Goal: Task Accomplishment & Management: Complete application form

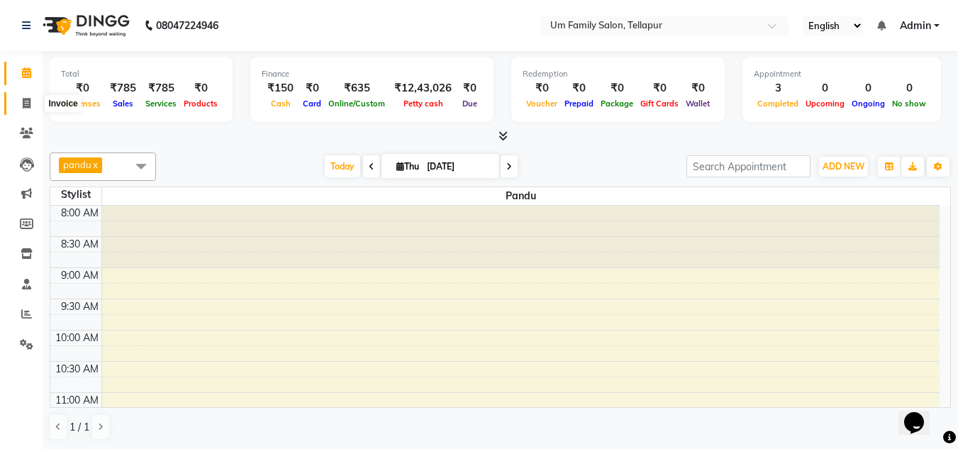
click at [29, 99] on icon at bounding box center [27, 103] width 8 height 11
select select "service"
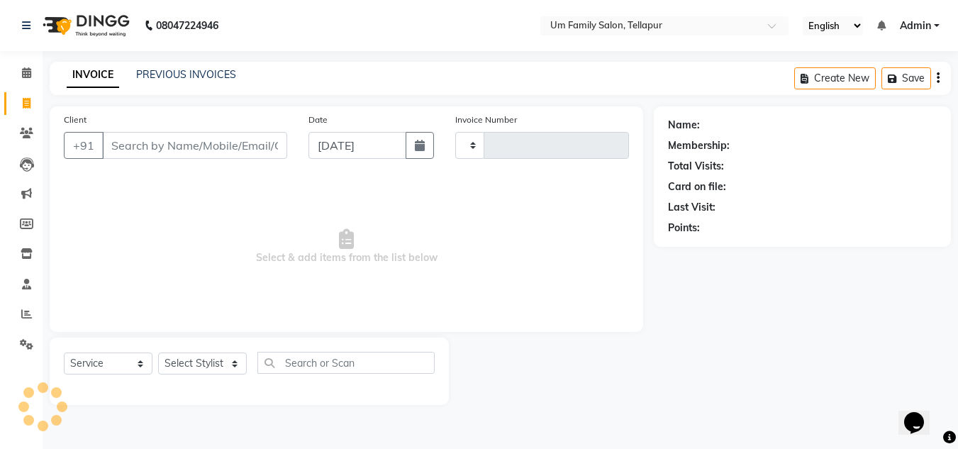
type input "6872"
select select "5102"
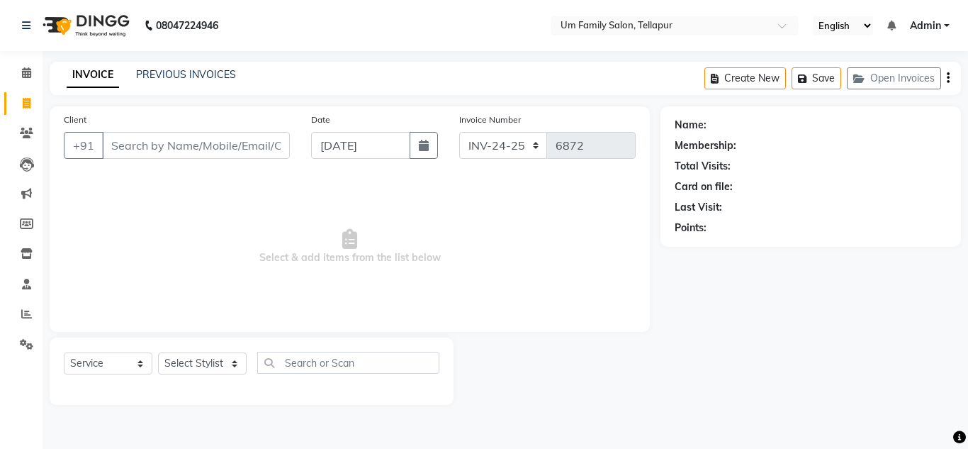
click at [193, 149] on input "Client" at bounding box center [196, 145] width 188 height 27
type input "9515984346"
click at [274, 144] on span "Add Client" at bounding box center [253, 145] width 56 height 14
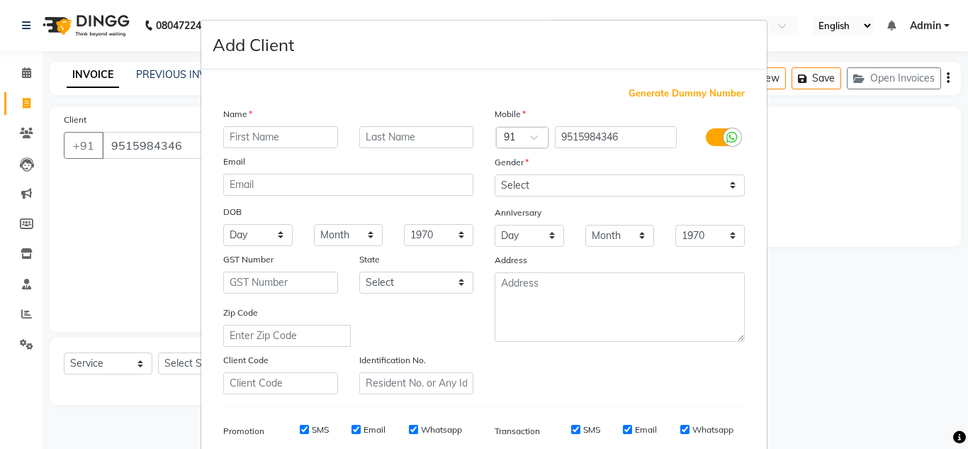
click at [274, 144] on input "text" at bounding box center [280, 137] width 115 height 22
type input "vinay"
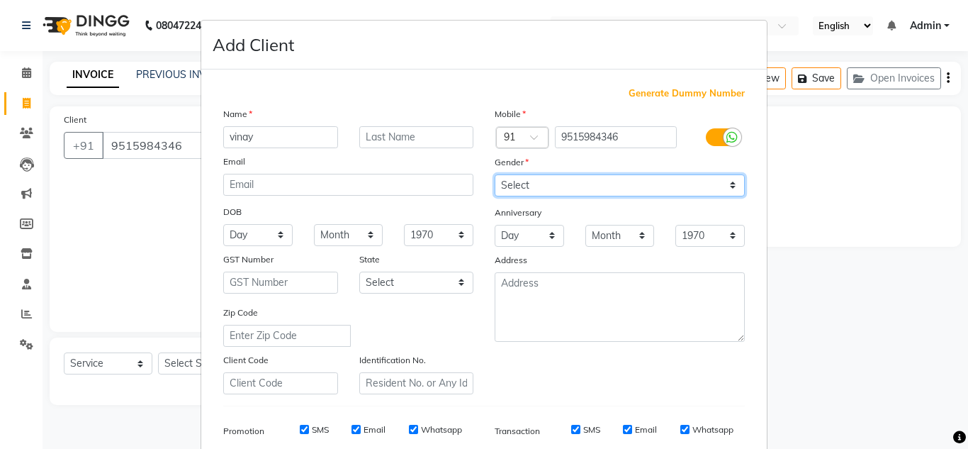
click at [702, 193] on select "Select [DEMOGRAPHIC_DATA] [DEMOGRAPHIC_DATA] Other Prefer Not To Say" at bounding box center [620, 185] width 250 height 22
select select "[DEMOGRAPHIC_DATA]"
click at [495, 174] on select "Select [DEMOGRAPHIC_DATA] [DEMOGRAPHIC_DATA] Other Prefer Not To Say" at bounding box center [620, 185] width 250 height 22
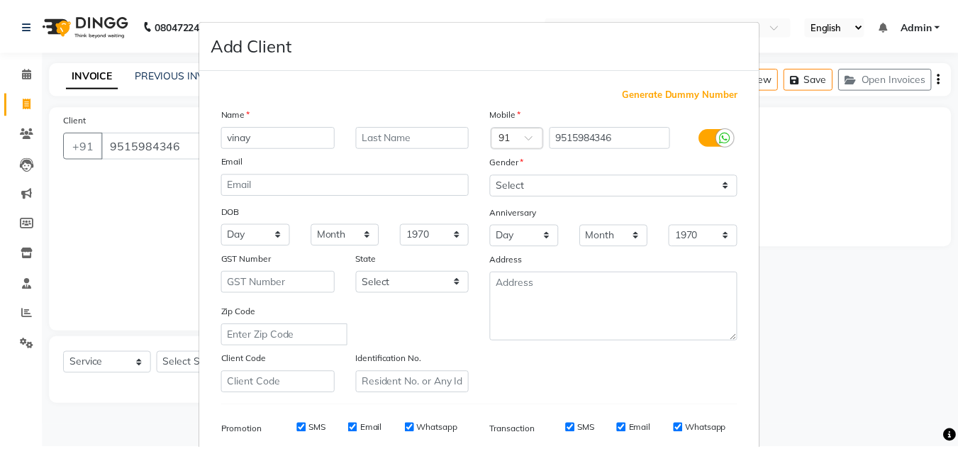
scroll to position [206, 0]
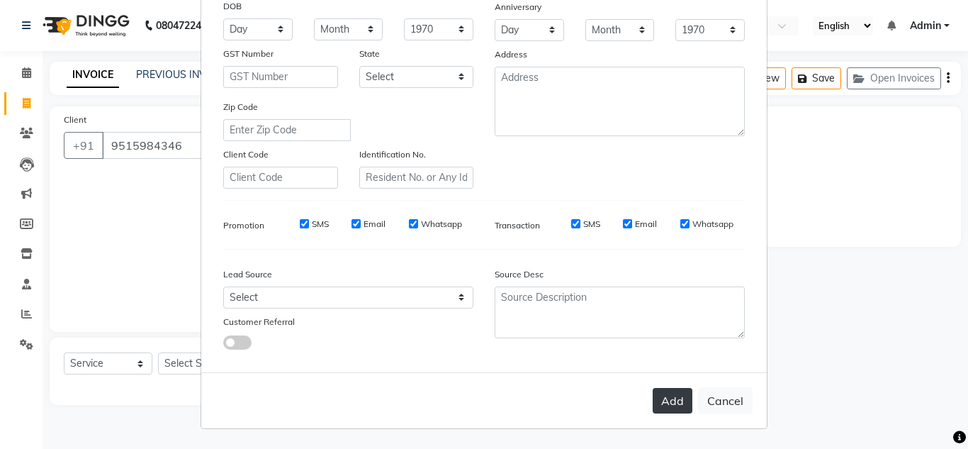
click at [665, 400] on button "Add" at bounding box center [673, 401] width 40 height 26
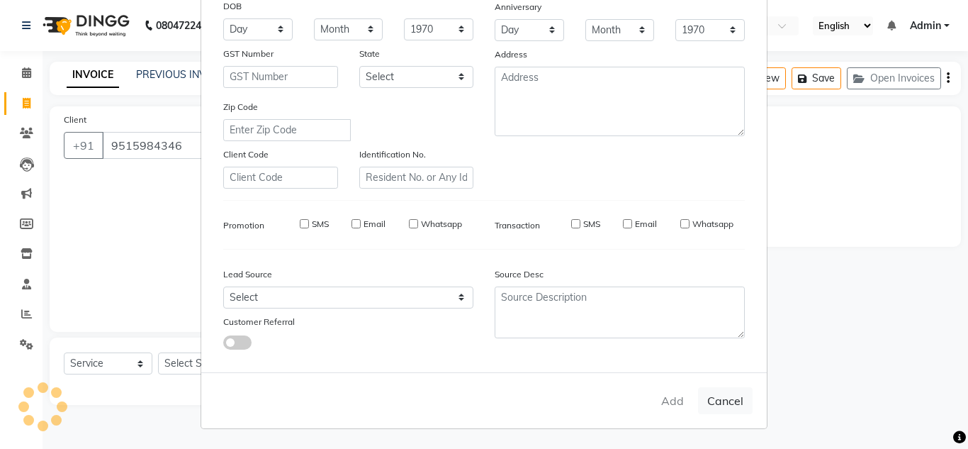
select select
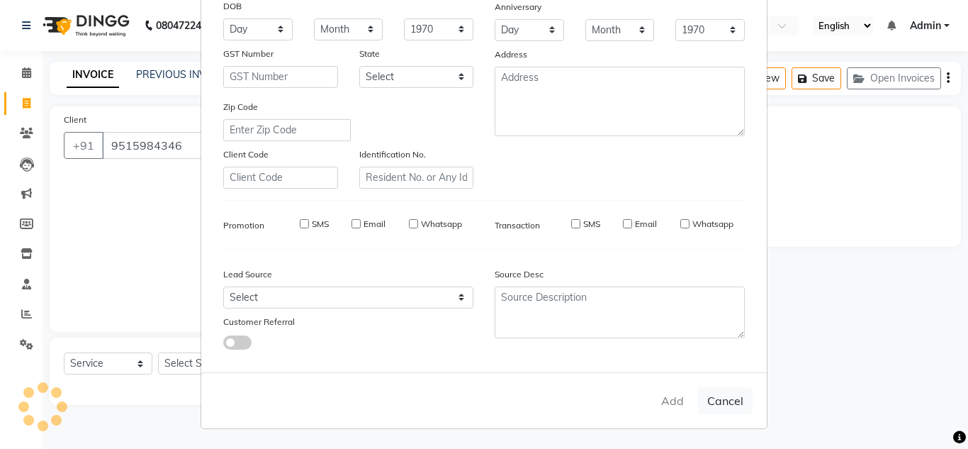
select select
checkbox input "false"
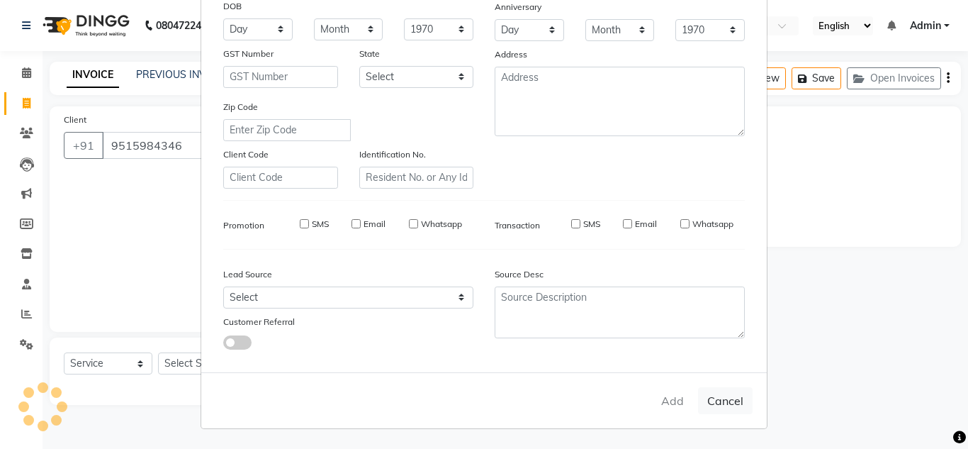
checkbox input "false"
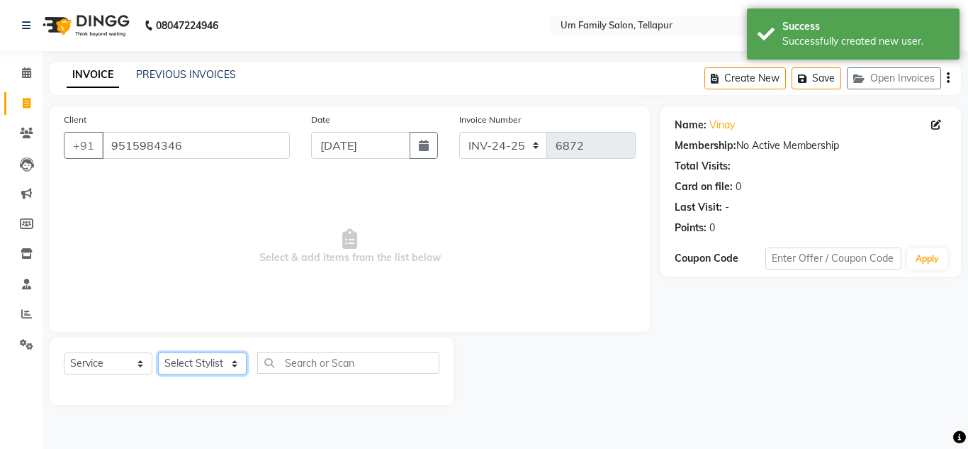
click at [210, 361] on select "Select Stylist Akash K. SAI pandu [PERSON_NAME]" at bounding box center [202, 363] width 89 height 22
click at [158, 352] on select "Select Stylist Akash K. SAI pandu [PERSON_NAME]" at bounding box center [202, 363] width 89 height 22
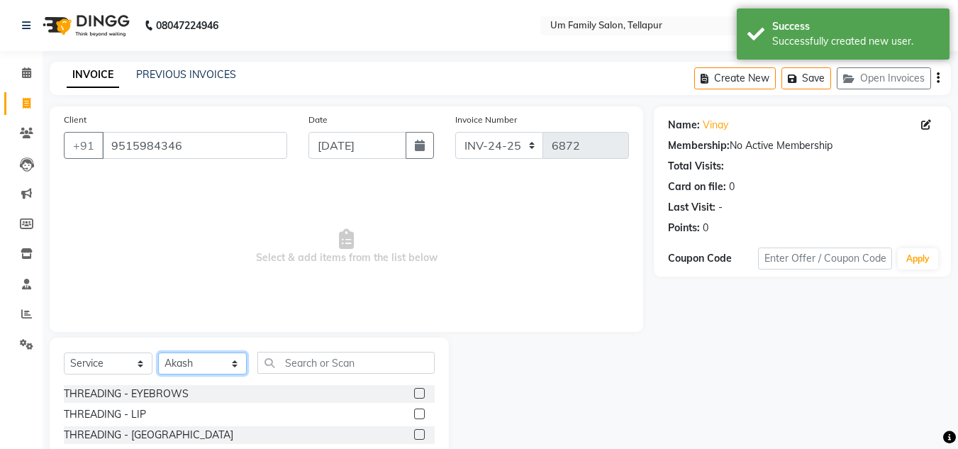
click at [237, 365] on select "Select Stylist Akash K. SAI pandu [PERSON_NAME]" at bounding box center [202, 363] width 89 height 22
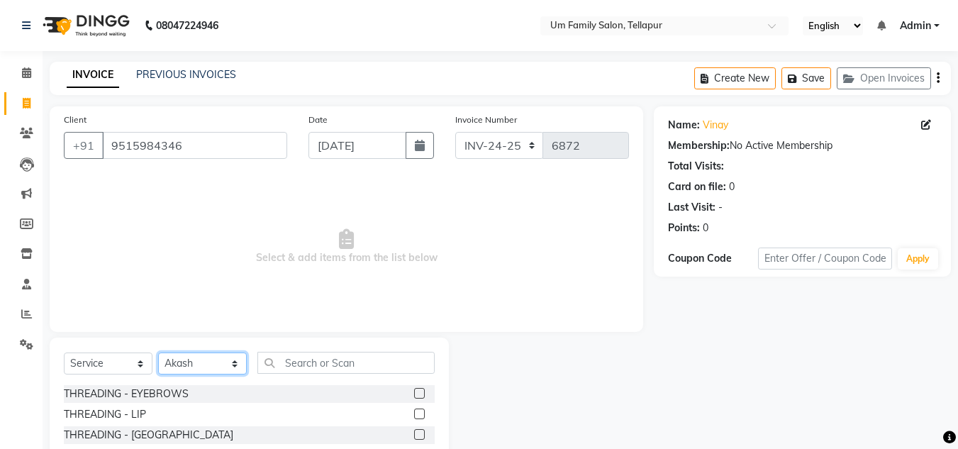
select select "50956"
click at [158, 352] on select "Select Stylist Akash K. SAI pandu [PERSON_NAME]" at bounding box center [202, 363] width 89 height 22
click at [414, 389] on label at bounding box center [419, 393] width 11 height 11
click at [414, 389] on input "checkbox" at bounding box center [418, 393] width 9 height 9
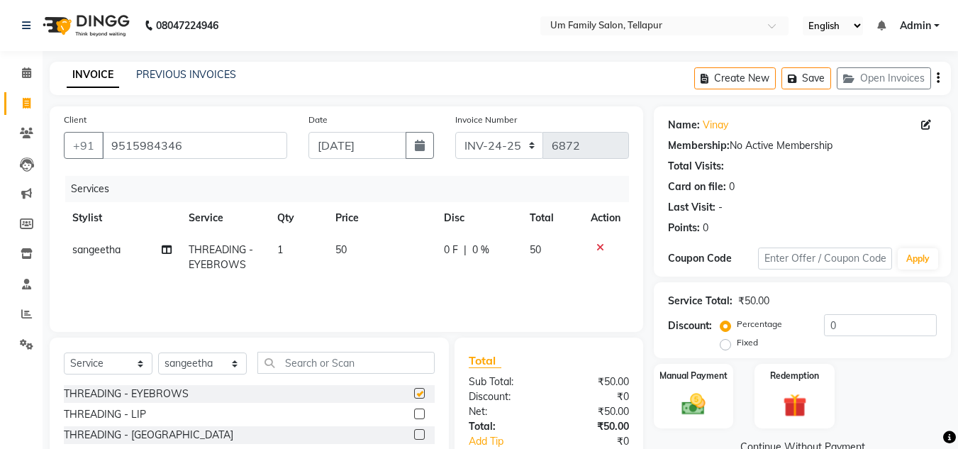
checkbox input "false"
click at [238, 364] on select "Select Stylist Akash K. SAI pandu [PERSON_NAME]" at bounding box center [202, 363] width 89 height 22
select select "82738"
click at [158, 352] on select "Select Stylist Akash K. SAI pandu [PERSON_NAME]" at bounding box center [202, 363] width 89 height 22
click at [368, 365] on input "text" at bounding box center [345, 363] width 177 height 22
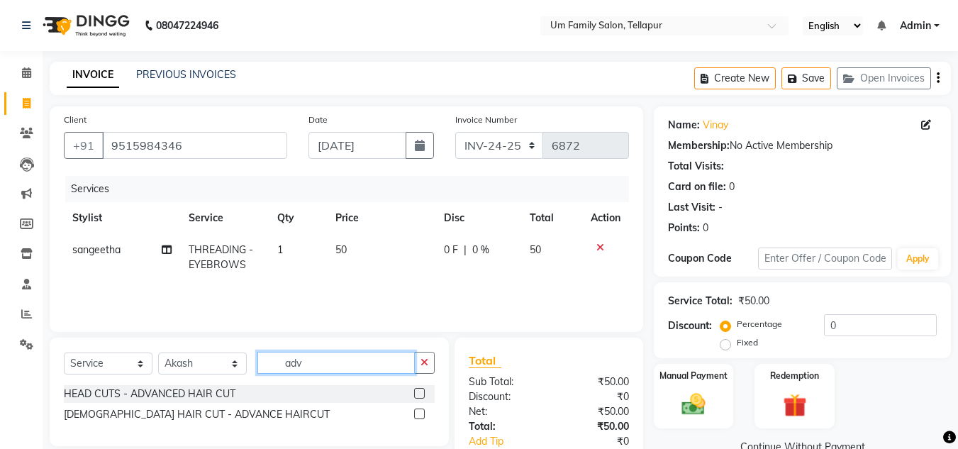
type input "adv"
click at [417, 412] on label at bounding box center [419, 413] width 11 height 11
click at [417, 412] on input "checkbox" at bounding box center [418, 414] width 9 height 9
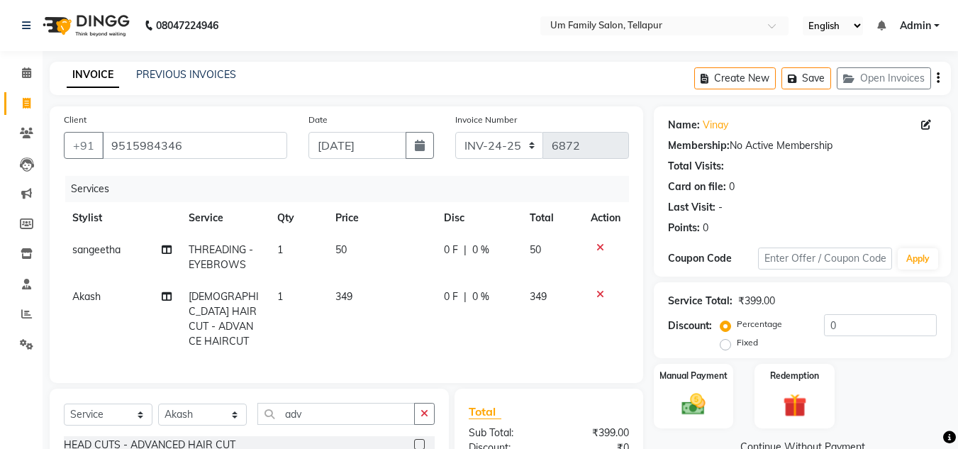
checkbox input "false"
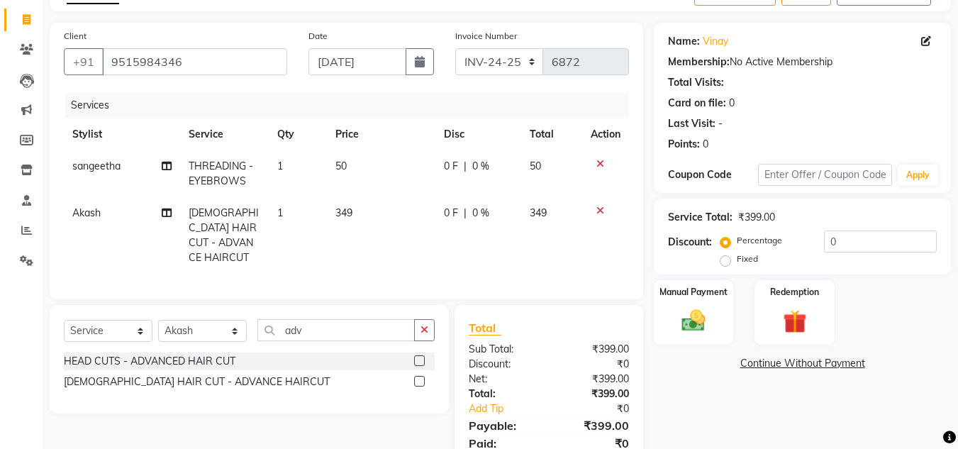
scroll to position [135, 0]
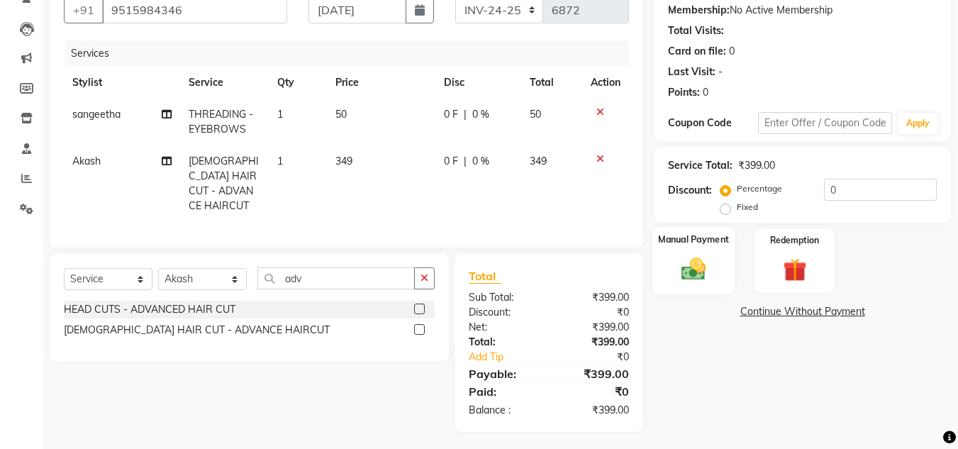
click at [704, 259] on img at bounding box center [693, 268] width 40 height 28
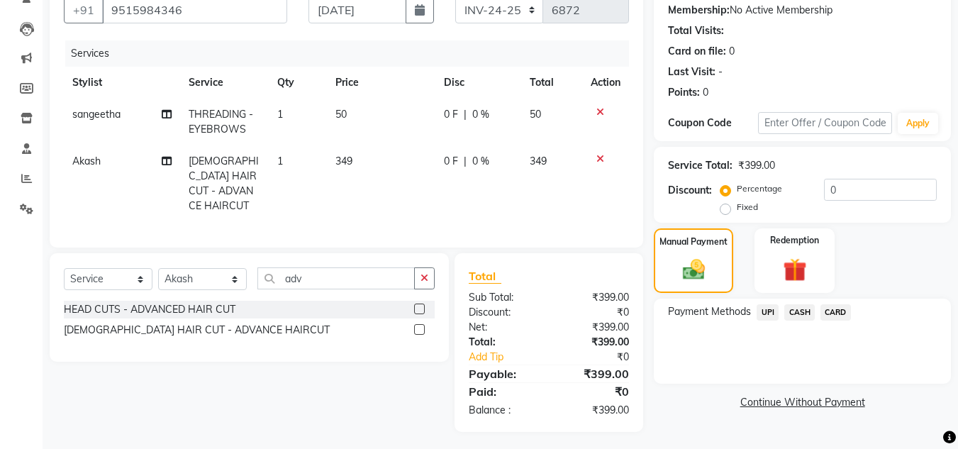
click at [794, 308] on span "CASH" at bounding box center [799, 312] width 30 height 16
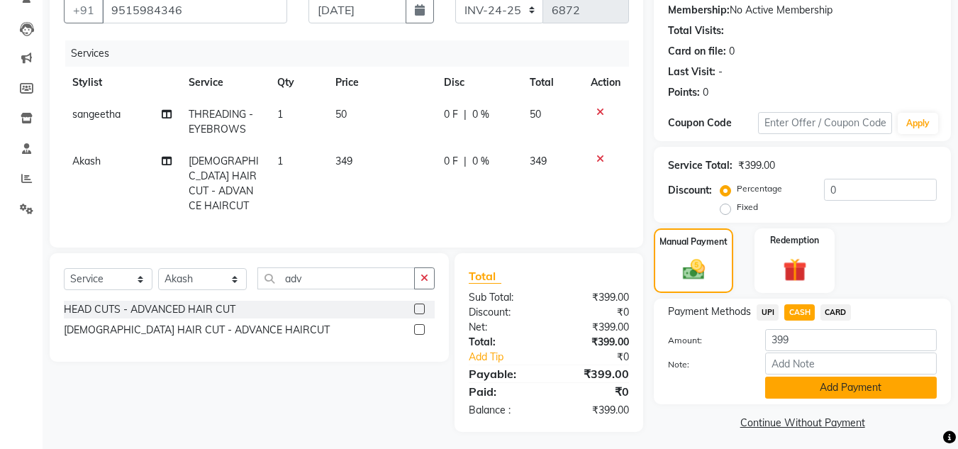
click at [850, 382] on button "Add Payment" at bounding box center [851, 387] width 172 height 22
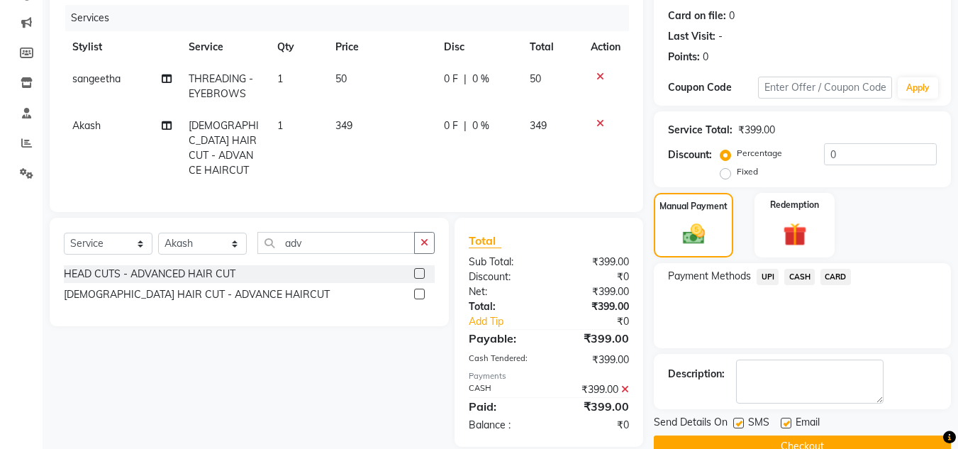
scroll to position [201, 0]
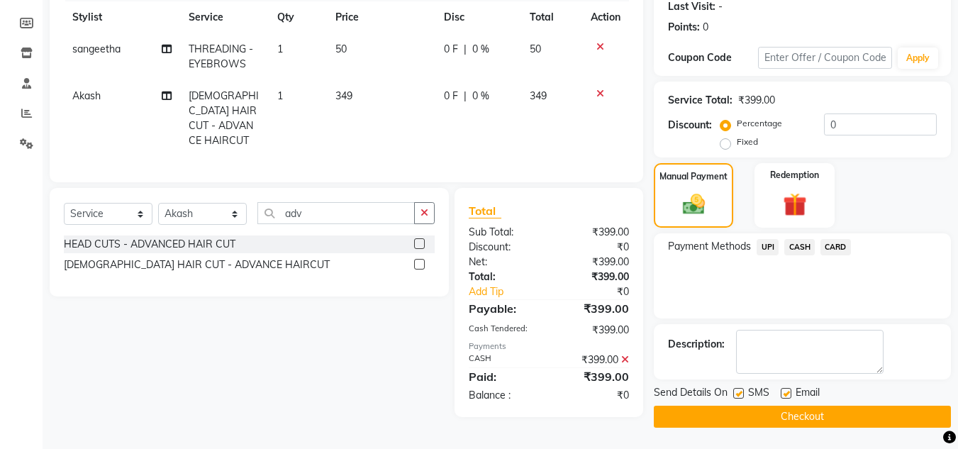
click at [802, 420] on button "Checkout" at bounding box center [801, 416] width 297 height 22
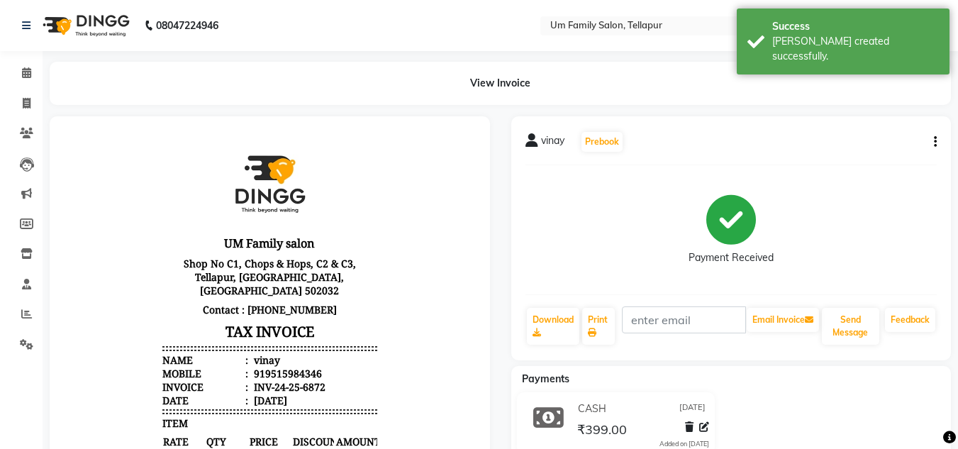
click at [941, 137] on div "vinay Prebook Payment Received Download Print Email Invoice Send Message Feedba…" at bounding box center [731, 238] width 440 height 244
click at [931, 142] on button "button" at bounding box center [932, 142] width 9 height 15
click at [836, 147] on div "Edit Item Staff" at bounding box center [864, 142] width 97 height 18
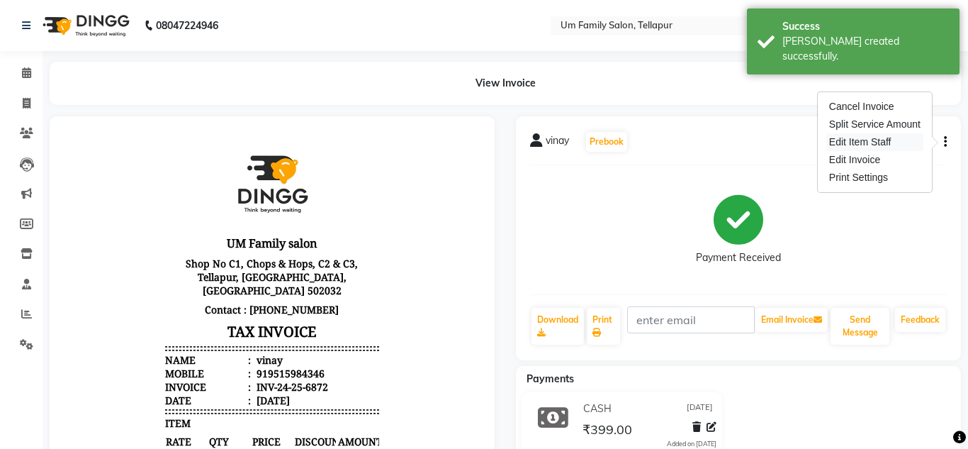
select select "50956"
select select "82738"
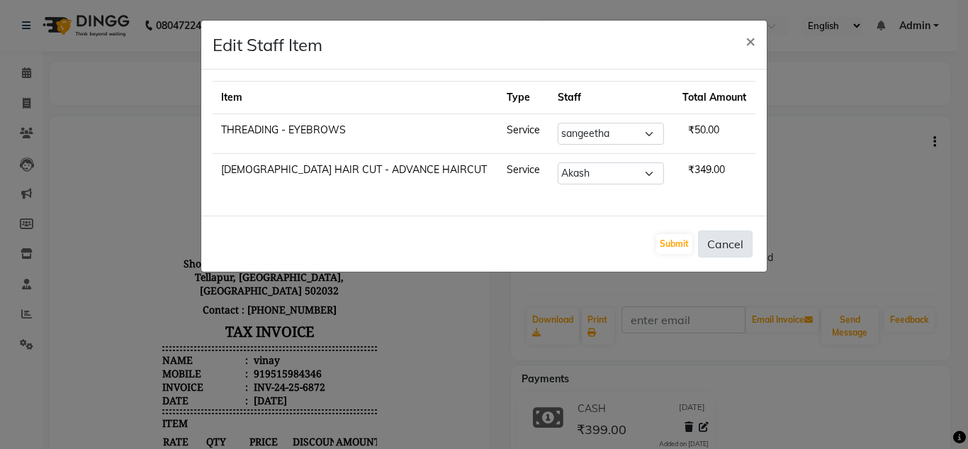
click at [730, 240] on button "Cancel" at bounding box center [725, 243] width 55 height 27
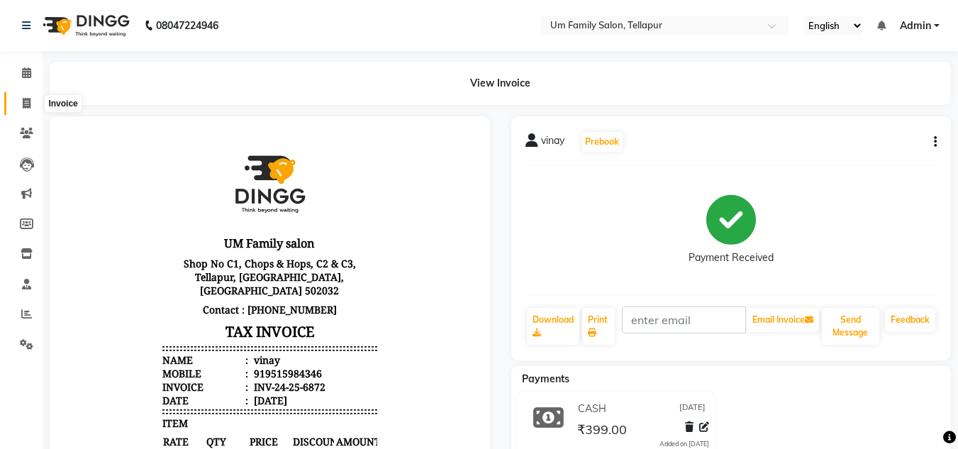
click at [17, 108] on span at bounding box center [26, 104] width 25 height 16
select select "service"
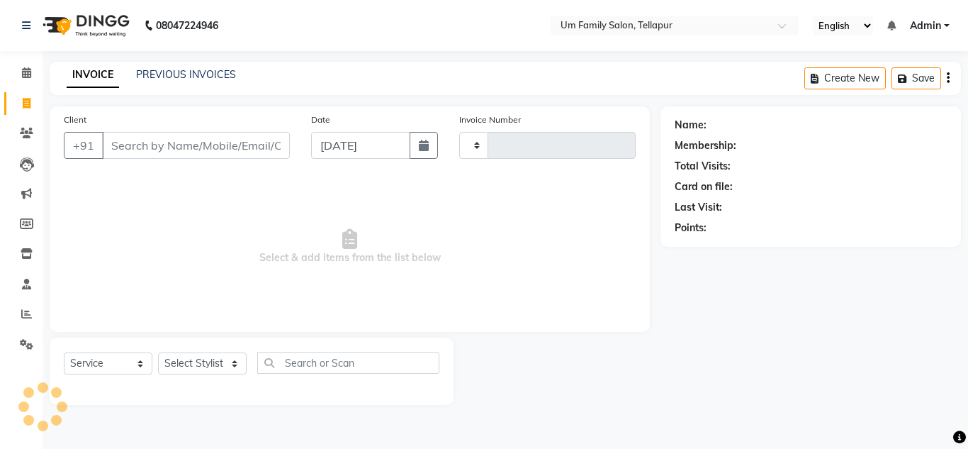
type input "6873"
select select "5102"
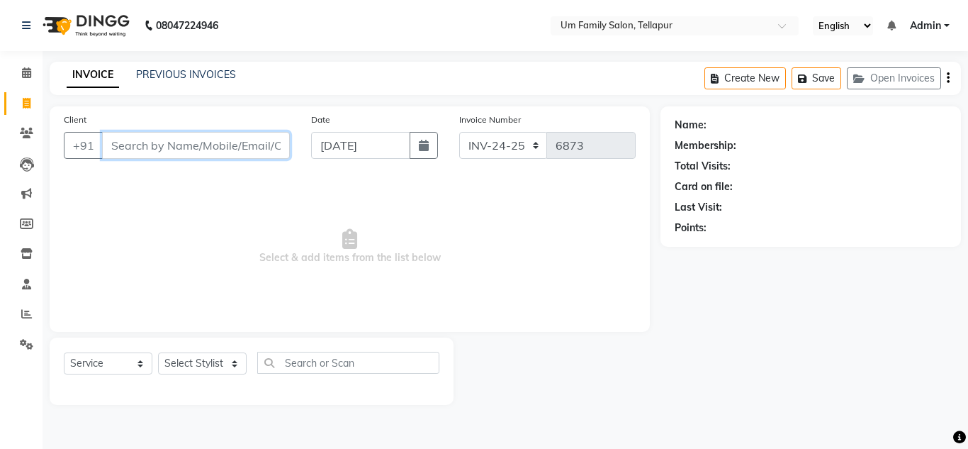
click at [180, 153] on input "Client" at bounding box center [196, 145] width 188 height 27
type input "9959692536"
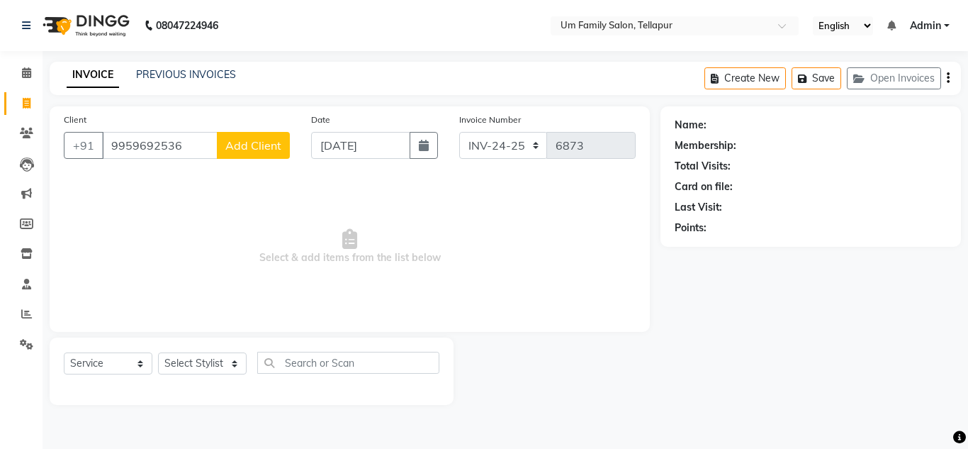
click at [265, 142] on span "Add Client" at bounding box center [253, 145] width 56 height 14
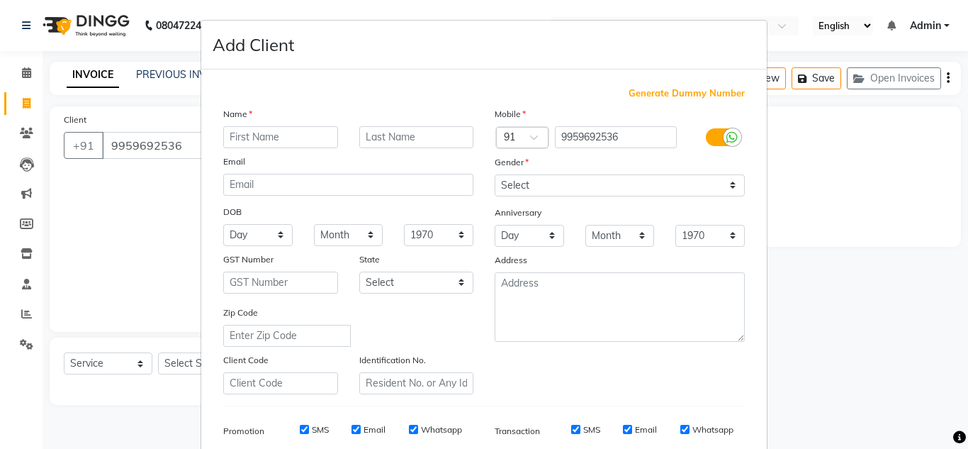
click at [292, 140] on input "text" at bounding box center [280, 137] width 115 height 22
type input "priya"
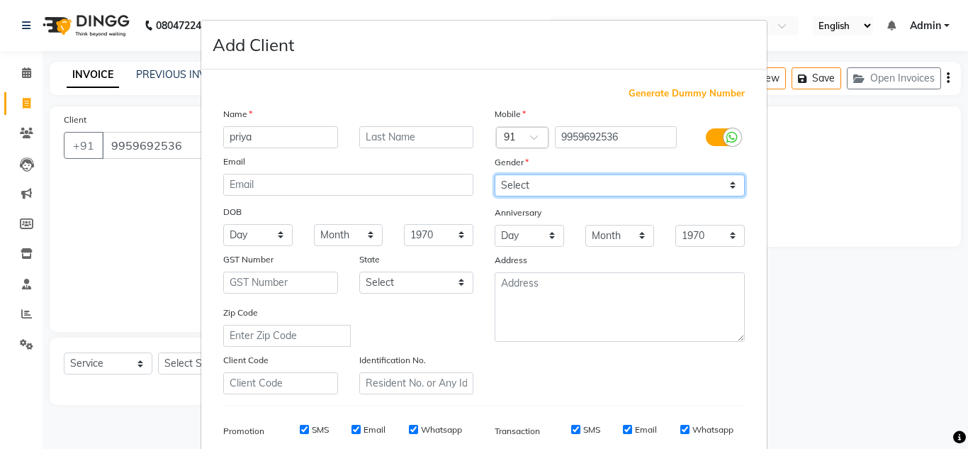
click at [723, 185] on select "Select [DEMOGRAPHIC_DATA] [DEMOGRAPHIC_DATA] Other Prefer Not To Say" at bounding box center [620, 185] width 250 height 22
select select "[DEMOGRAPHIC_DATA]"
click at [495, 174] on select "Select [DEMOGRAPHIC_DATA] [DEMOGRAPHIC_DATA] Other Prefer Not To Say" at bounding box center [620, 185] width 250 height 22
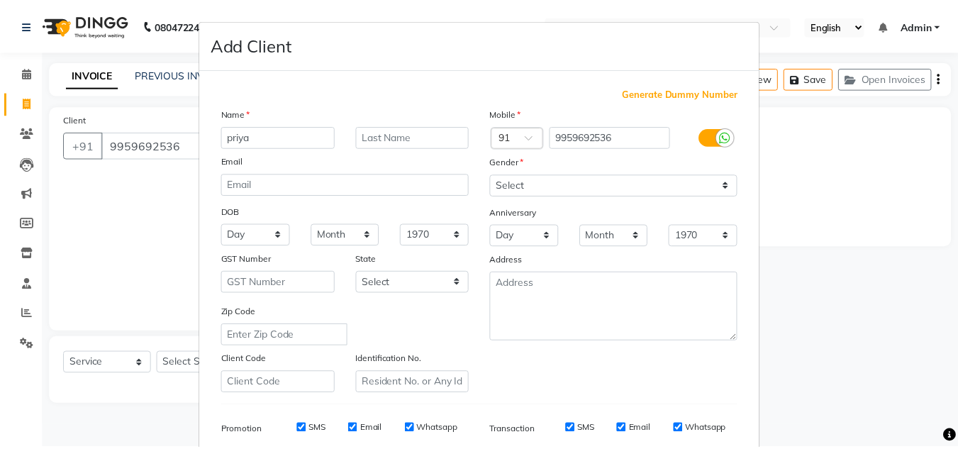
scroll to position [206, 0]
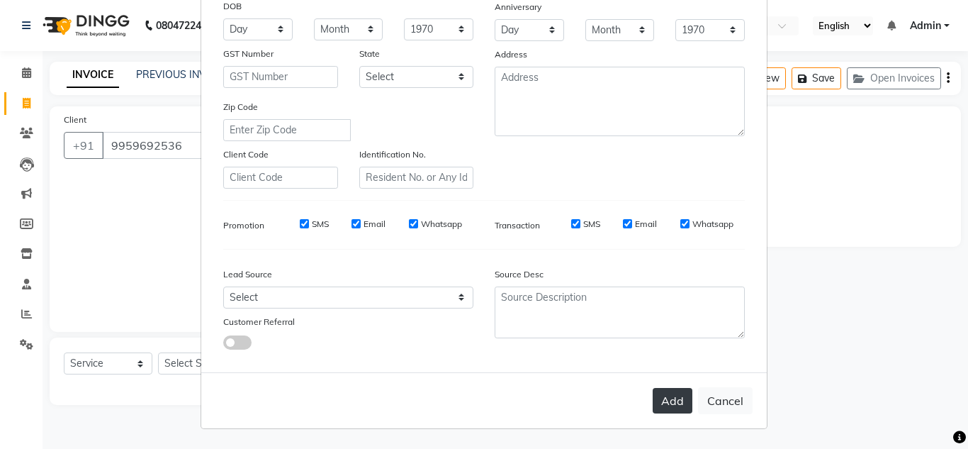
click at [675, 410] on button "Add" at bounding box center [673, 401] width 40 height 26
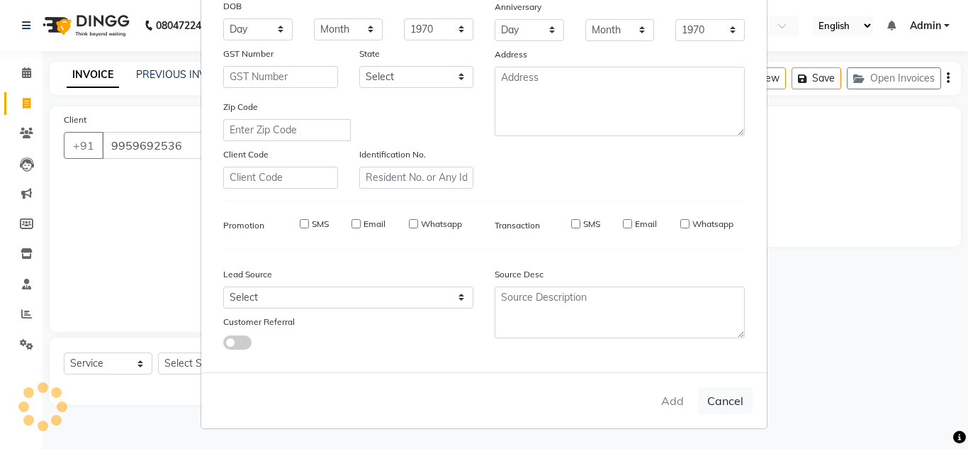
select select
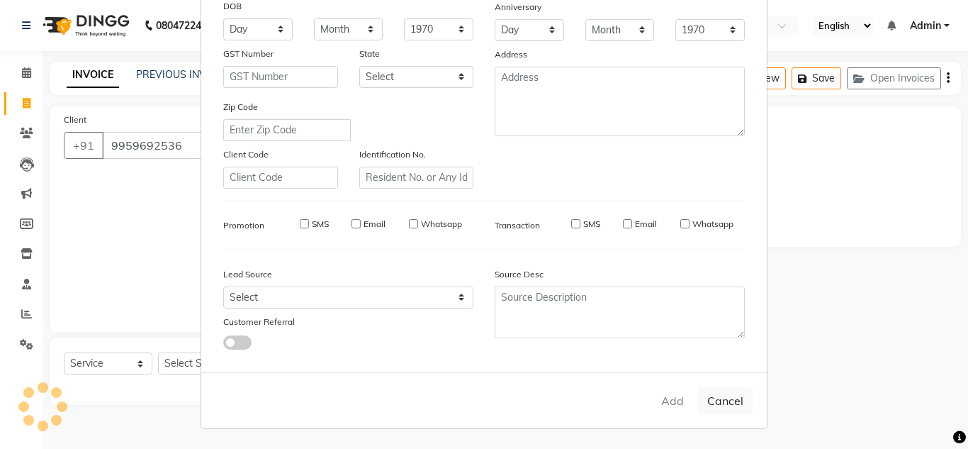
select select
checkbox input "false"
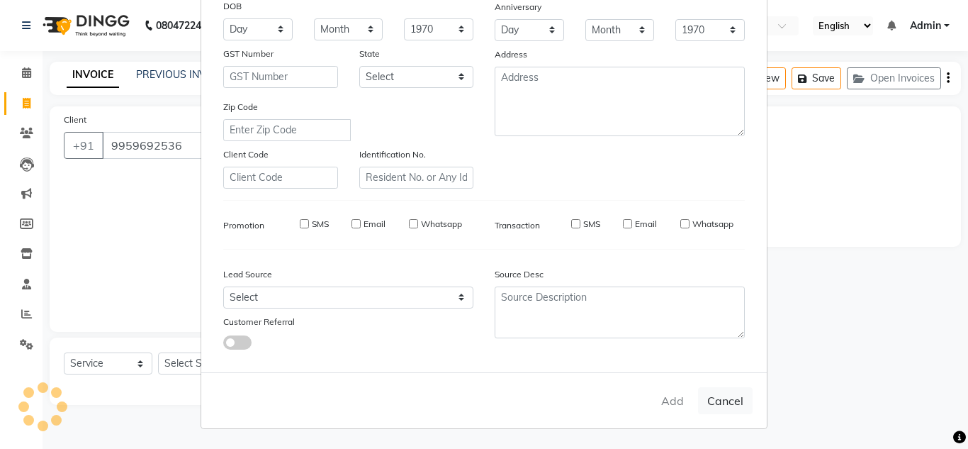
checkbox input "false"
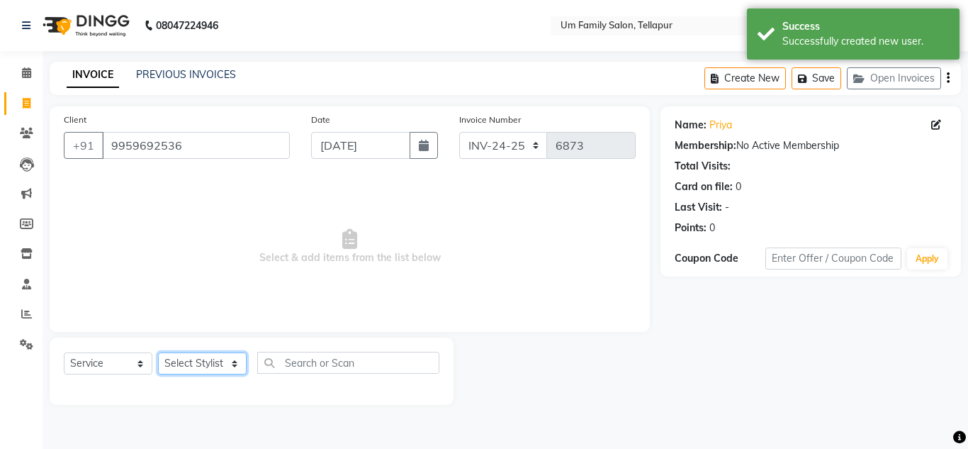
click at [223, 365] on select "Select Stylist Akash K. SAI pandu [PERSON_NAME]" at bounding box center [202, 363] width 89 height 22
select select "50956"
click at [158, 352] on select "Select Stylist Akash K. SAI pandu [PERSON_NAME]" at bounding box center [202, 363] width 89 height 22
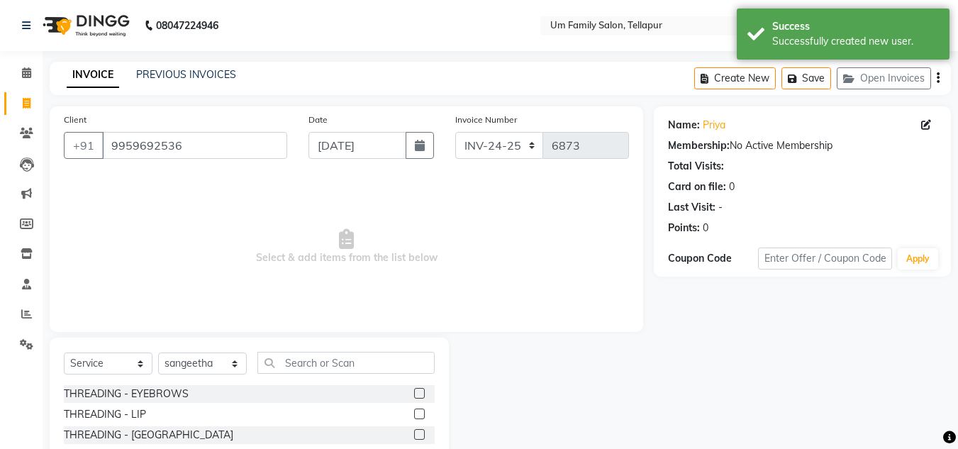
click at [414, 390] on label at bounding box center [419, 393] width 11 height 11
click at [414, 390] on input "checkbox" at bounding box center [418, 393] width 9 height 9
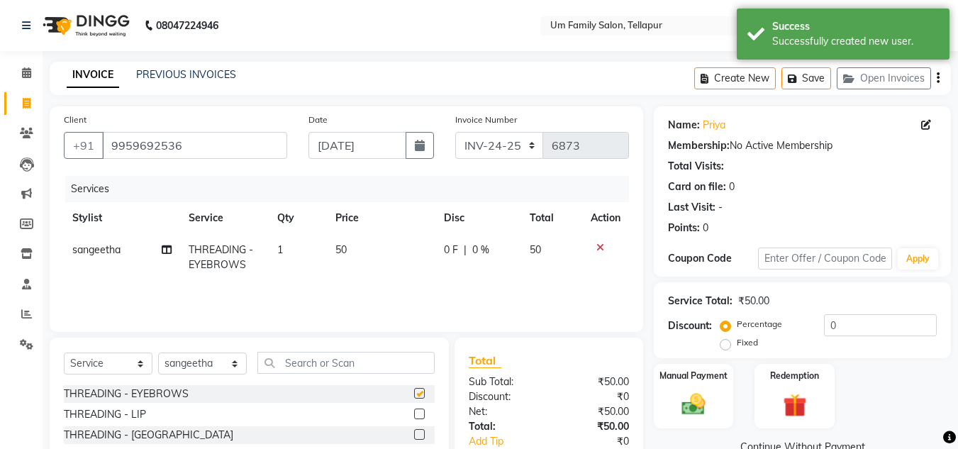
checkbox input "false"
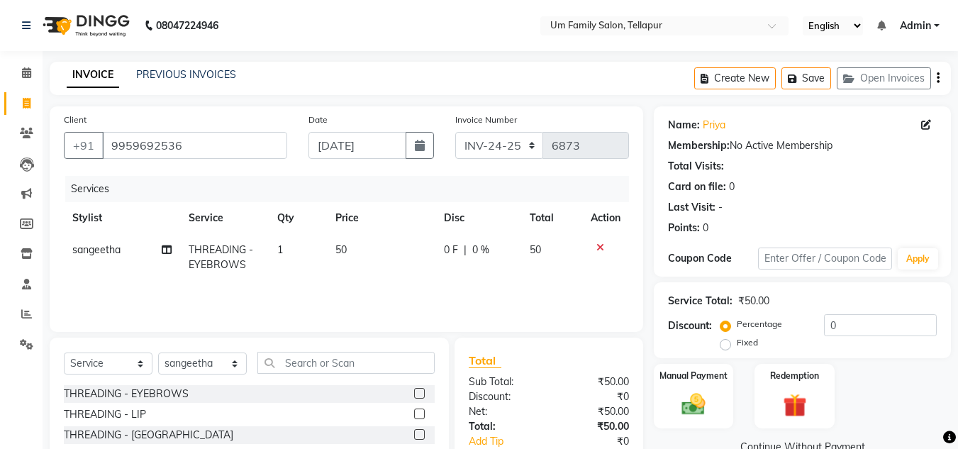
scroll to position [119, 0]
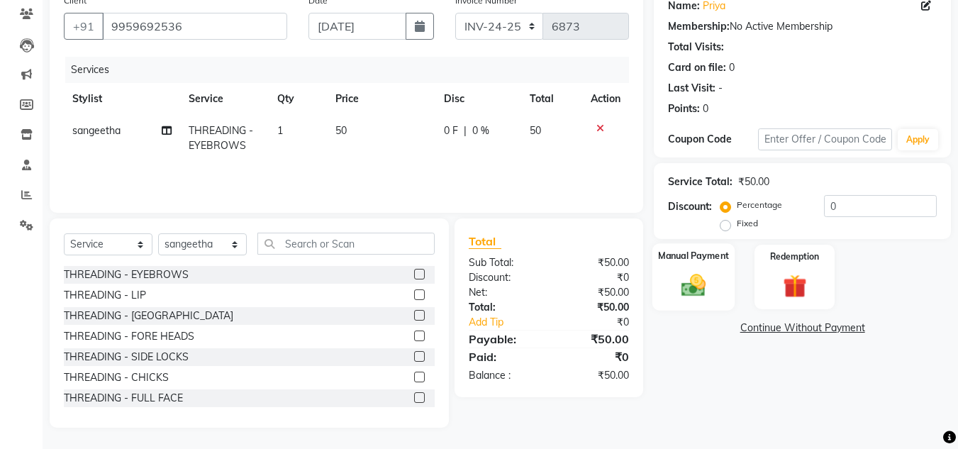
click at [726, 286] on div "Manual Payment" at bounding box center [693, 276] width 83 height 67
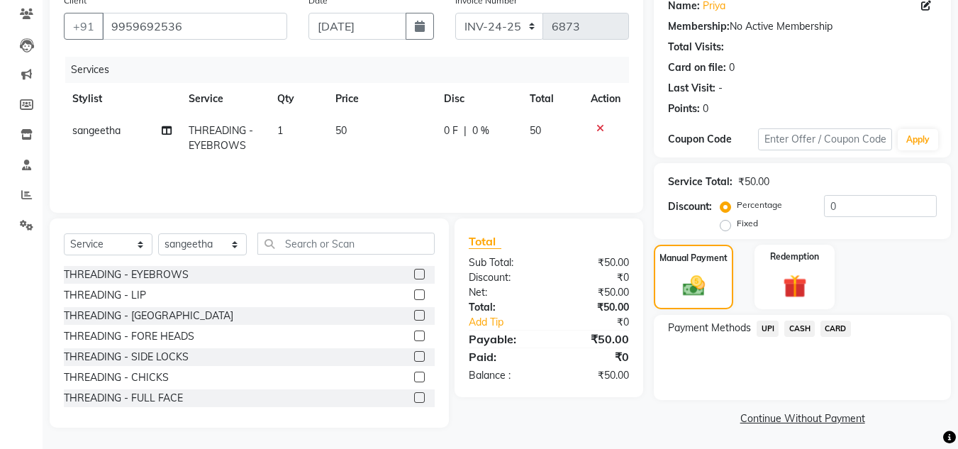
click at [795, 325] on span "CASH" at bounding box center [799, 328] width 30 height 16
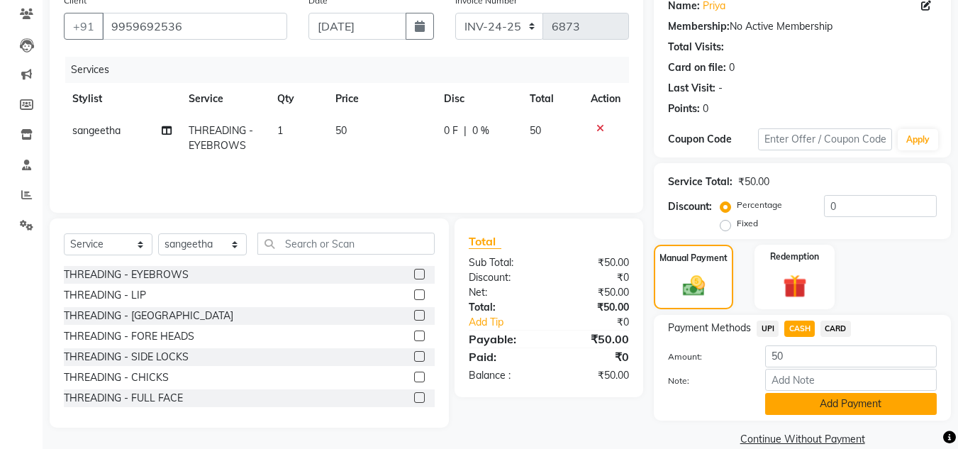
click at [891, 402] on button "Add Payment" at bounding box center [851, 404] width 172 height 22
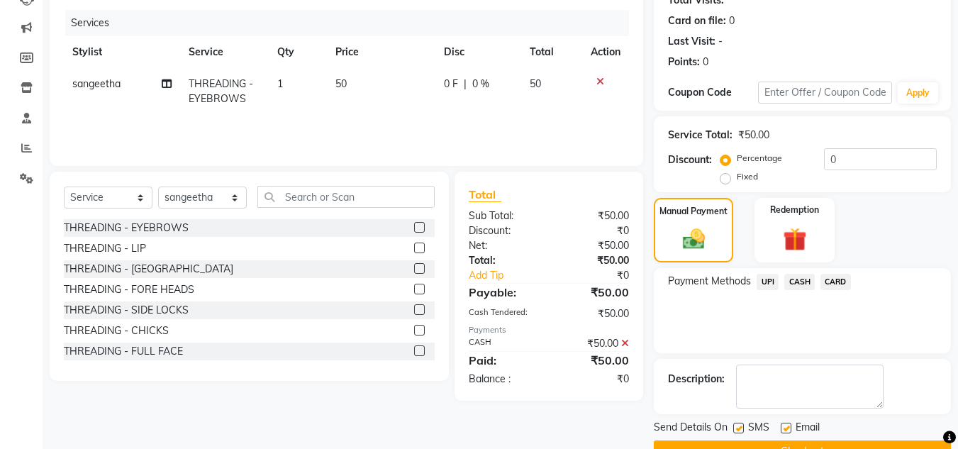
scroll to position [201, 0]
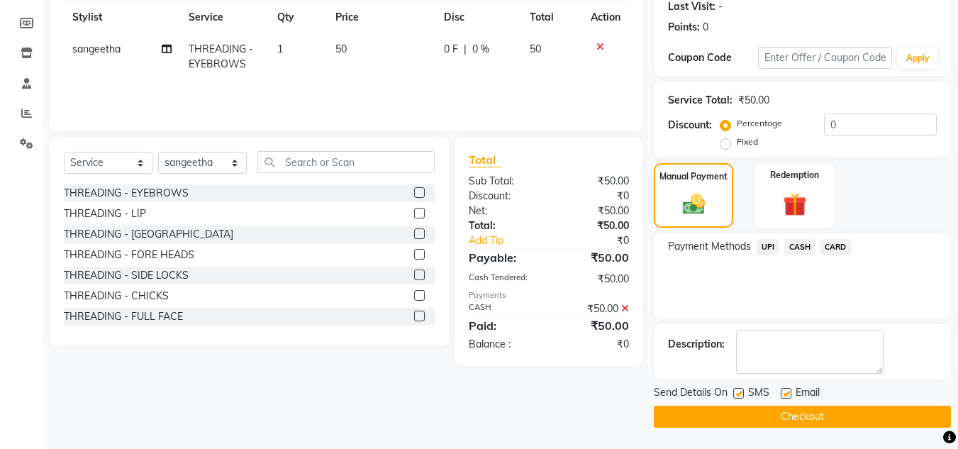
click at [769, 409] on button "Checkout" at bounding box center [801, 416] width 297 height 22
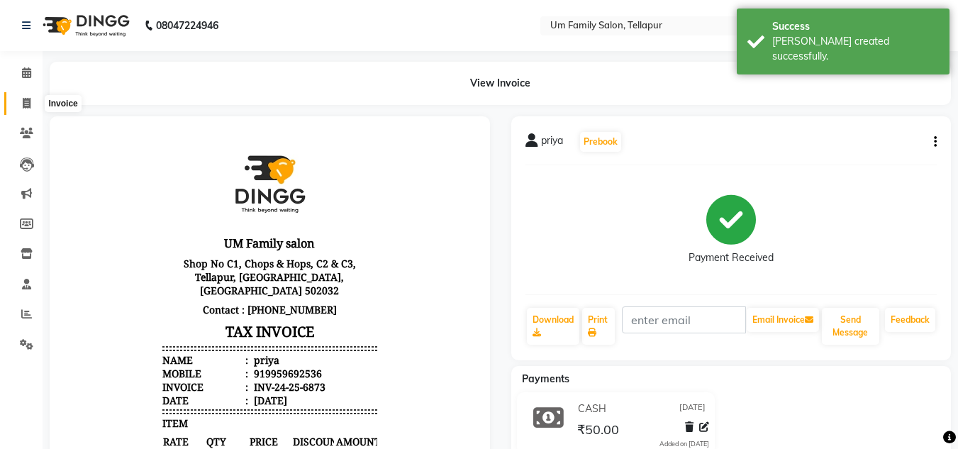
click at [32, 99] on span at bounding box center [26, 104] width 25 height 16
select select "service"
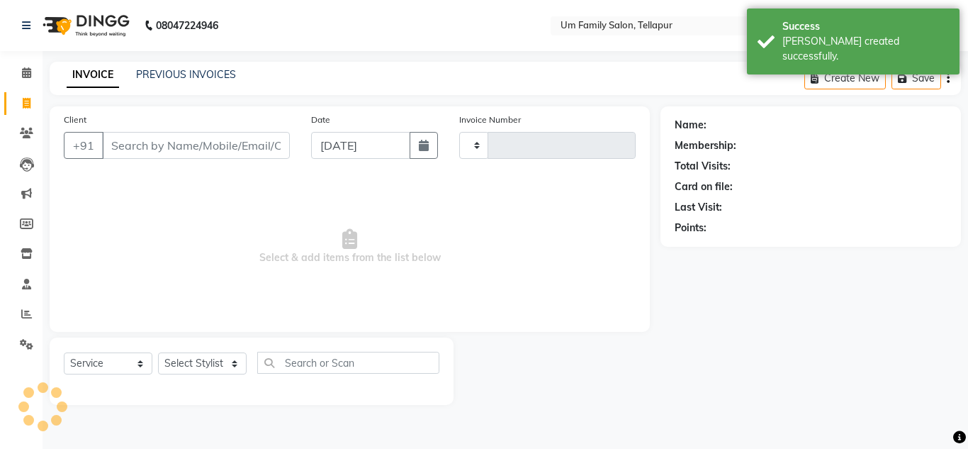
type input "6874"
select select "5102"
click at [32, 99] on span at bounding box center [26, 104] width 25 height 16
select select "service"
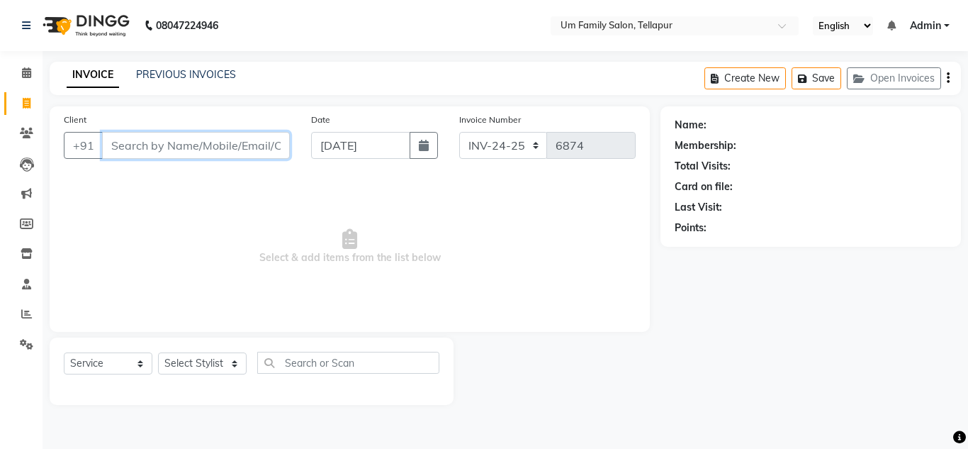
click at [191, 155] on input "Client" at bounding box center [196, 145] width 188 height 27
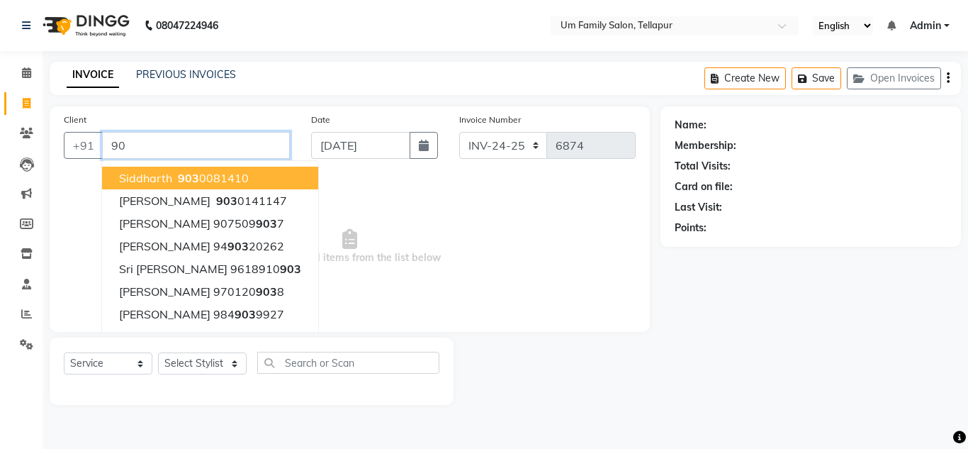
type input "9"
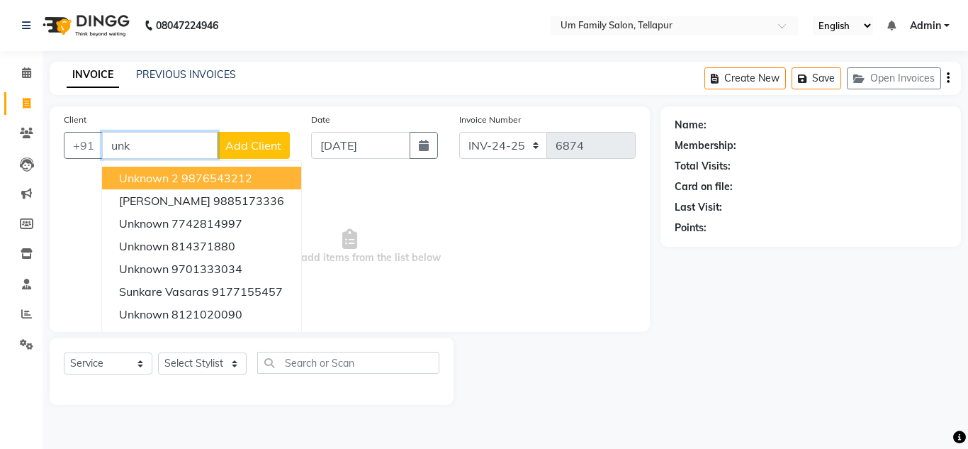
click at [211, 172] on ngb-highlight "9876543212" at bounding box center [216, 178] width 71 height 14
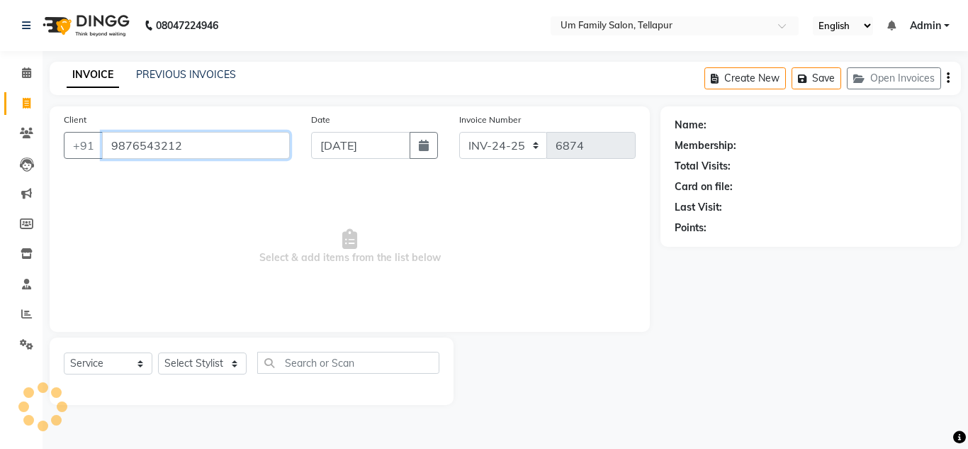
type input "9876543212"
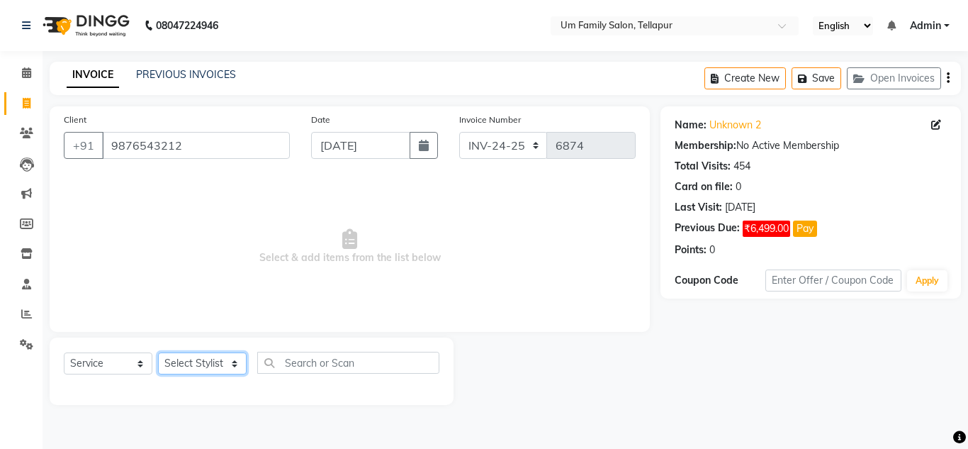
click at [203, 374] on select "Select Stylist Akash K. SAI pandu [PERSON_NAME]" at bounding box center [202, 363] width 89 height 22
select select "53917"
click at [158, 352] on select "Select Stylist Akash K. SAI pandu [PERSON_NAME]" at bounding box center [202, 363] width 89 height 22
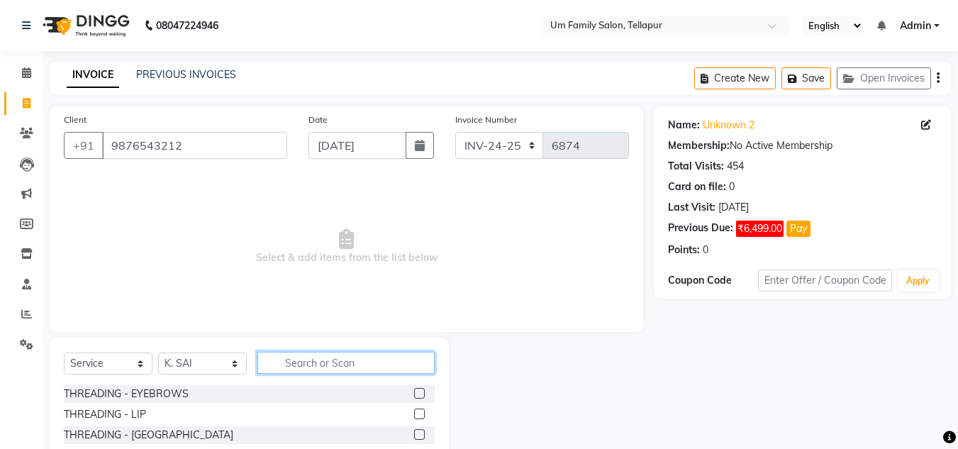
click at [302, 363] on input "text" at bounding box center [345, 363] width 177 height 22
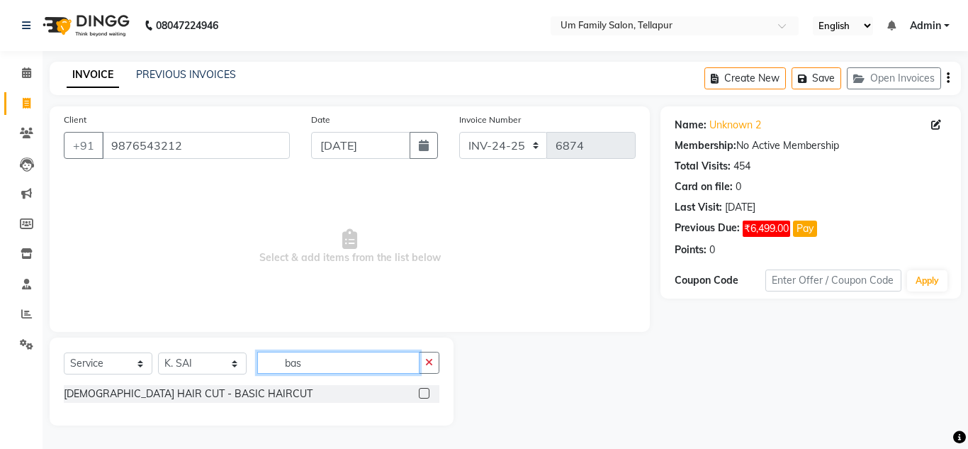
type input "bas"
click at [427, 394] on label at bounding box center [424, 393] width 11 height 11
click at [427, 394] on input "checkbox" at bounding box center [423, 393] width 9 height 9
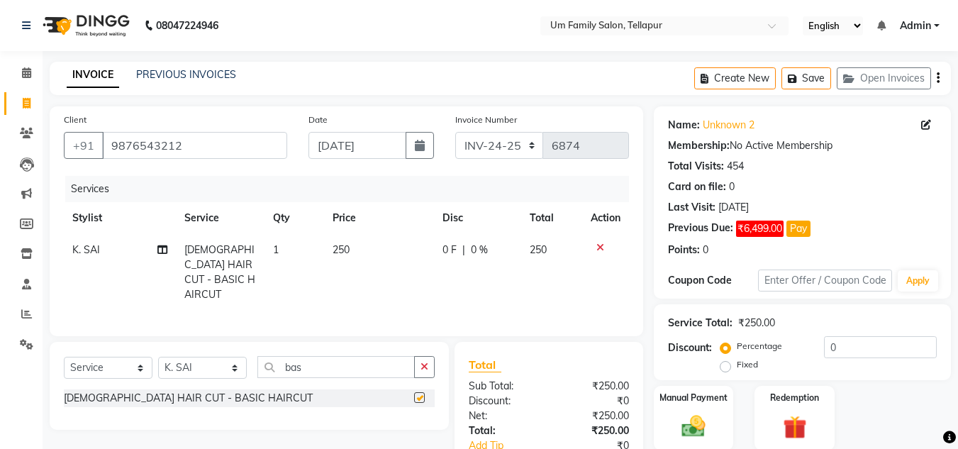
checkbox input "false"
click at [840, 351] on input "0" at bounding box center [880, 347] width 113 height 22
type input "10"
click at [914, 405] on div "Manual Payment Redemption" at bounding box center [802, 418] width 318 height 64
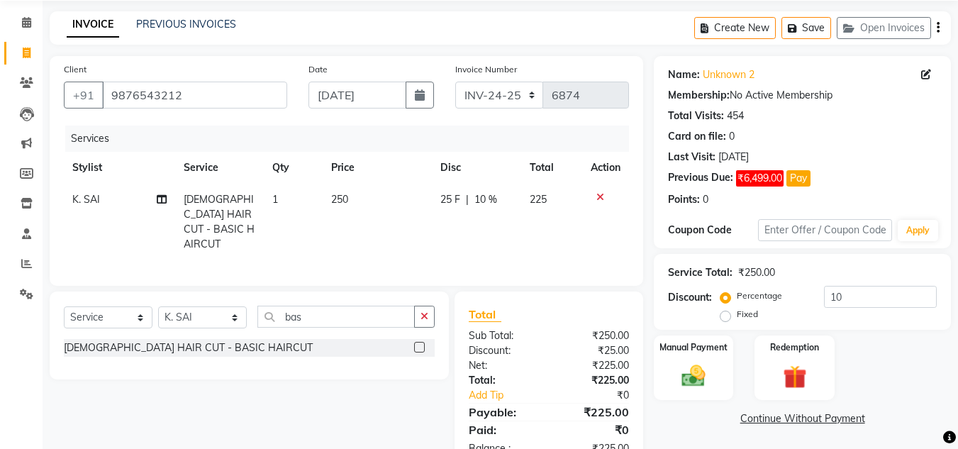
scroll to position [89, 0]
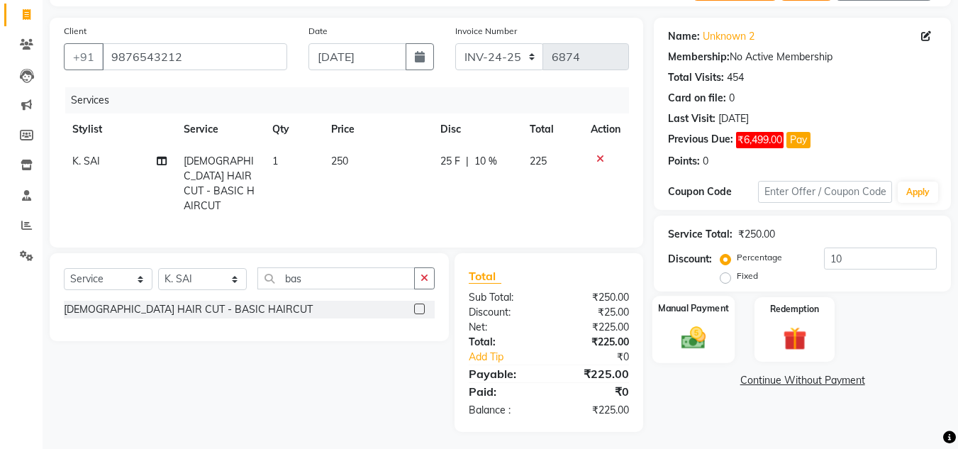
click at [705, 341] on img at bounding box center [693, 337] width 40 height 28
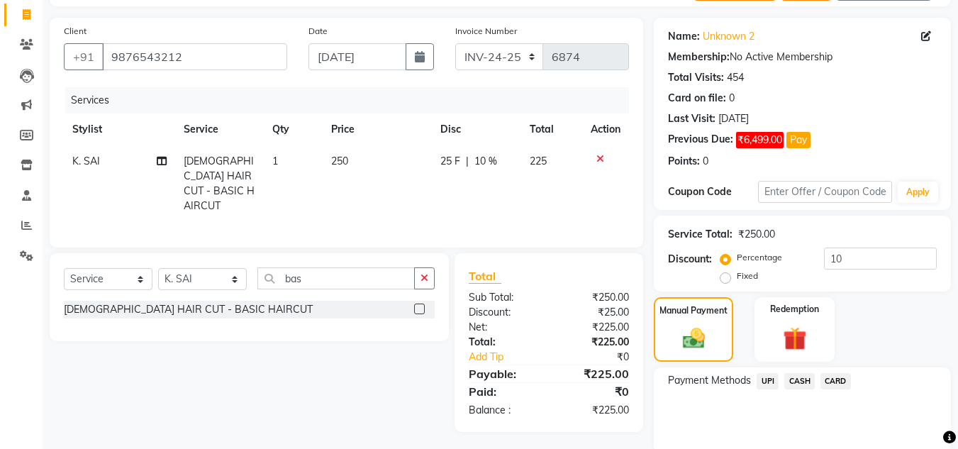
click at [799, 377] on span "CASH" at bounding box center [799, 381] width 30 height 16
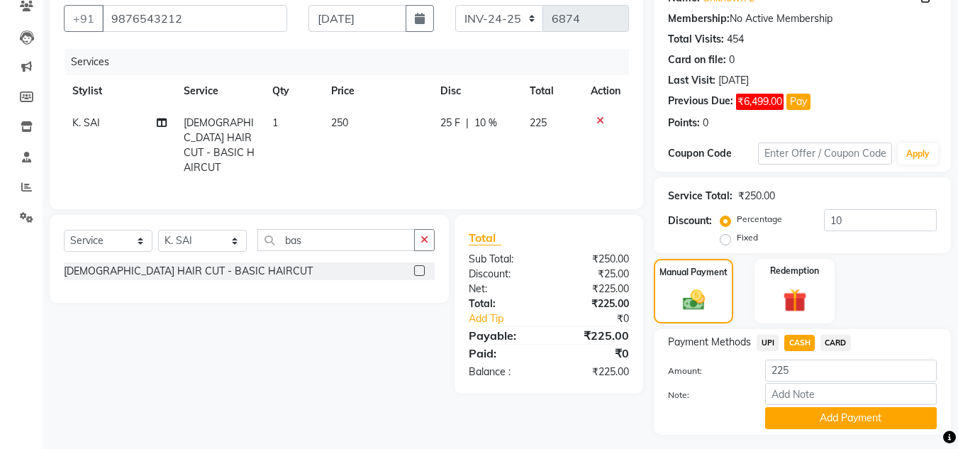
scroll to position [163, 0]
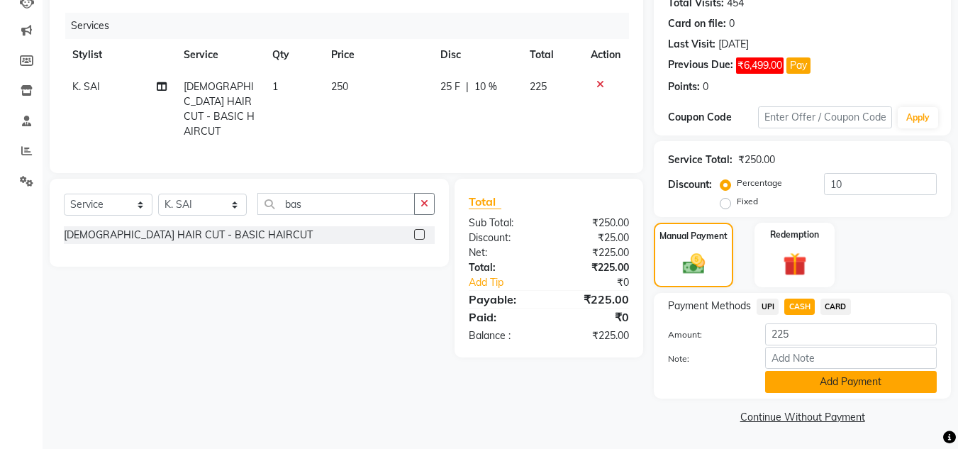
click at [868, 391] on button "Add Payment" at bounding box center [851, 382] width 172 height 22
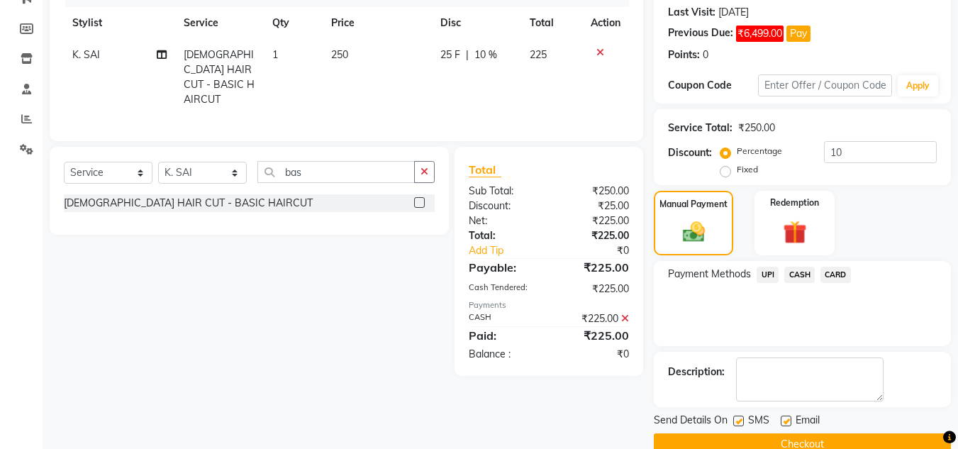
scroll to position [223, 0]
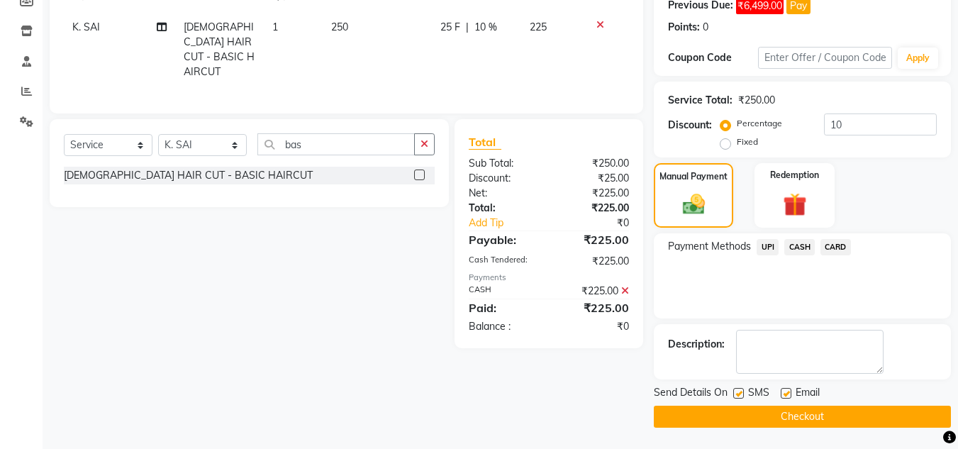
click at [834, 416] on button "Checkout" at bounding box center [801, 416] width 297 height 22
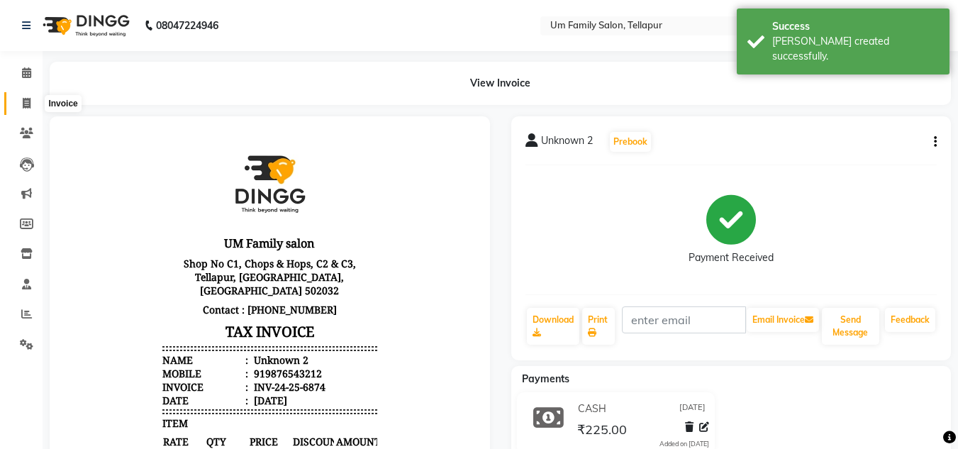
click at [27, 105] on icon at bounding box center [27, 103] width 8 height 11
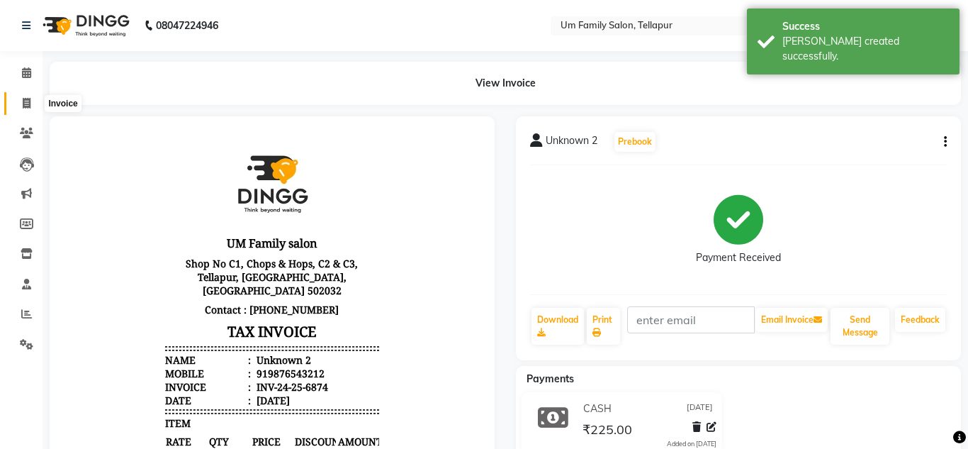
select select "service"
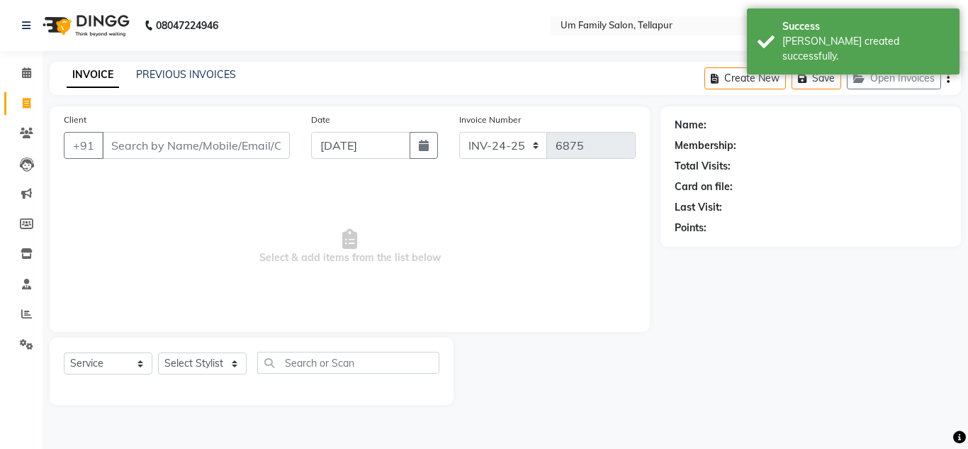
click at [170, 147] on input "Client" at bounding box center [196, 145] width 188 height 27
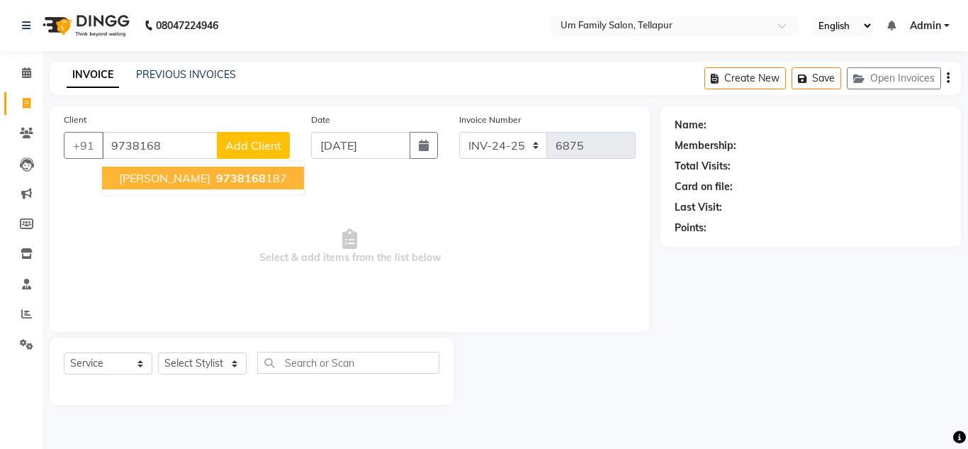
click at [213, 176] on ngb-highlight "9738168 187" at bounding box center [250, 178] width 74 height 14
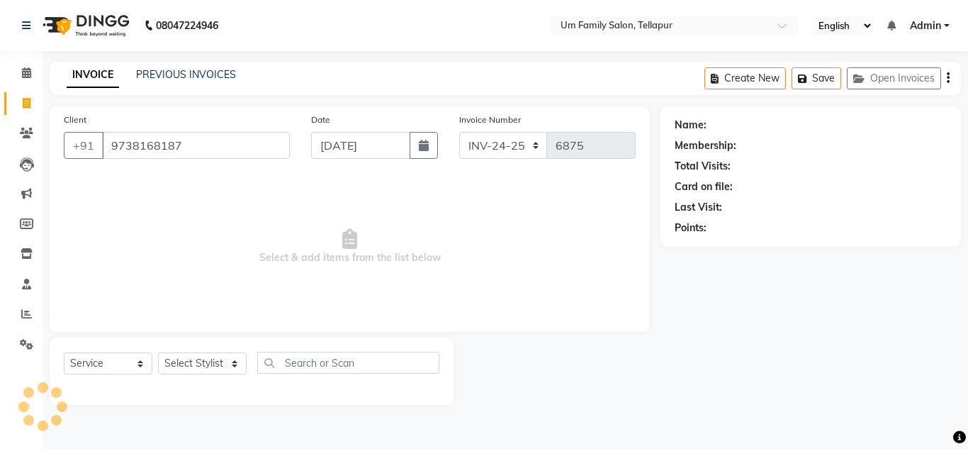
type input "9738168187"
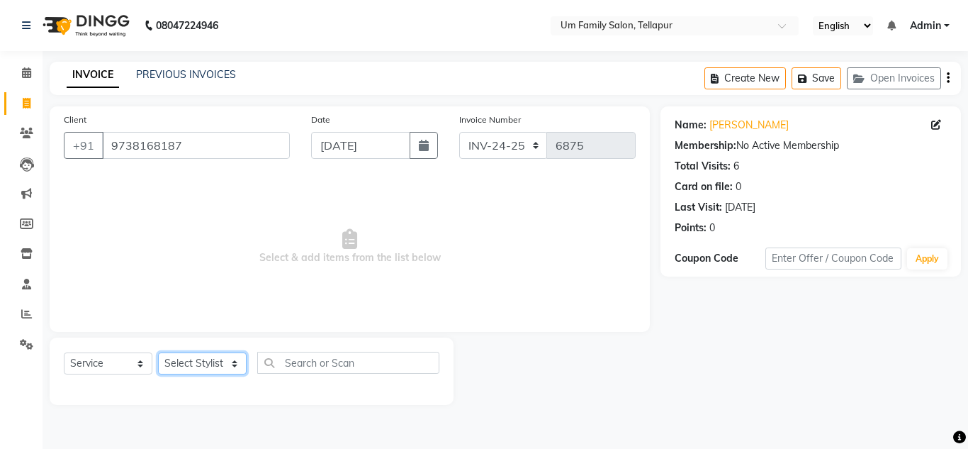
click at [220, 369] on select "Select Stylist Akash K. SAI pandu [PERSON_NAME]" at bounding box center [202, 363] width 89 height 22
click at [965, 313] on div "Name: [PERSON_NAME] Membership: No Active Membership Total Visits: 6 Card on fi…" at bounding box center [816, 255] width 311 height 298
click at [234, 369] on select "Select Stylist Akash K. SAI pandu [PERSON_NAME]" at bounding box center [202, 363] width 89 height 22
select select "50956"
click at [158, 352] on select "Select Stylist Akash K. SAI pandu [PERSON_NAME]" at bounding box center [202, 363] width 89 height 22
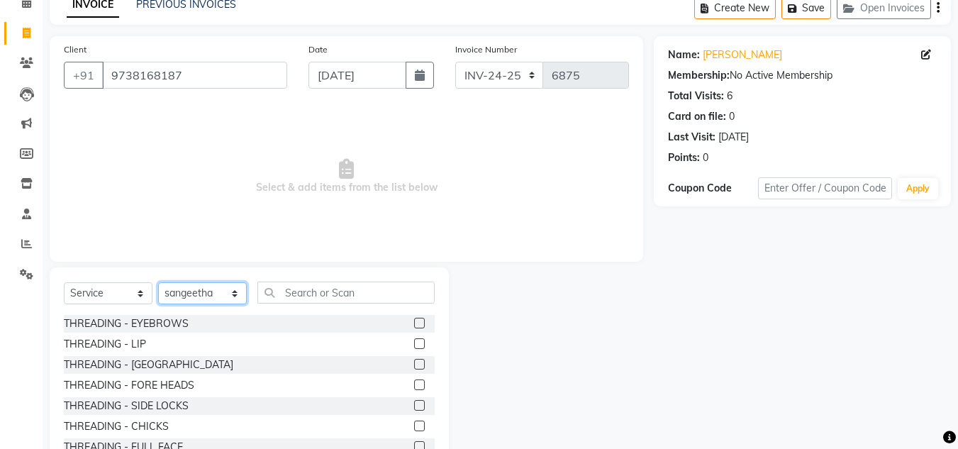
scroll to position [119, 0]
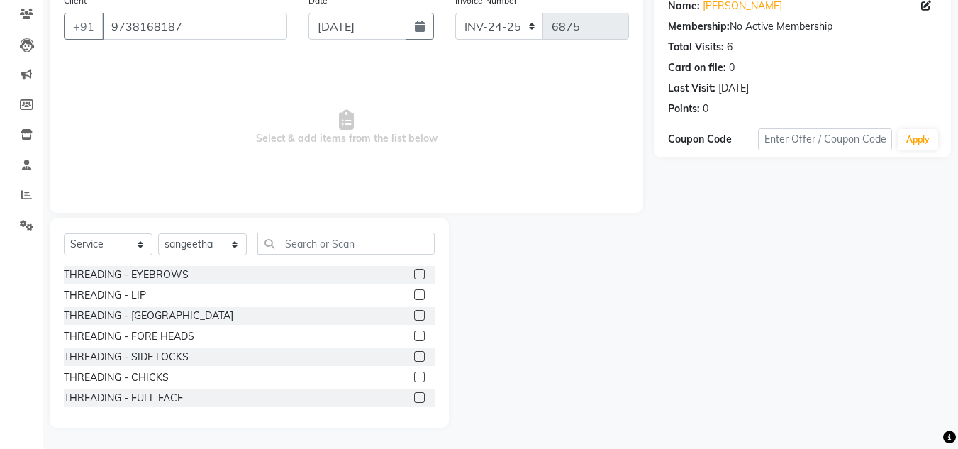
click at [414, 274] on label at bounding box center [419, 274] width 11 height 11
click at [414, 274] on input "checkbox" at bounding box center [418, 274] width 9 height 9
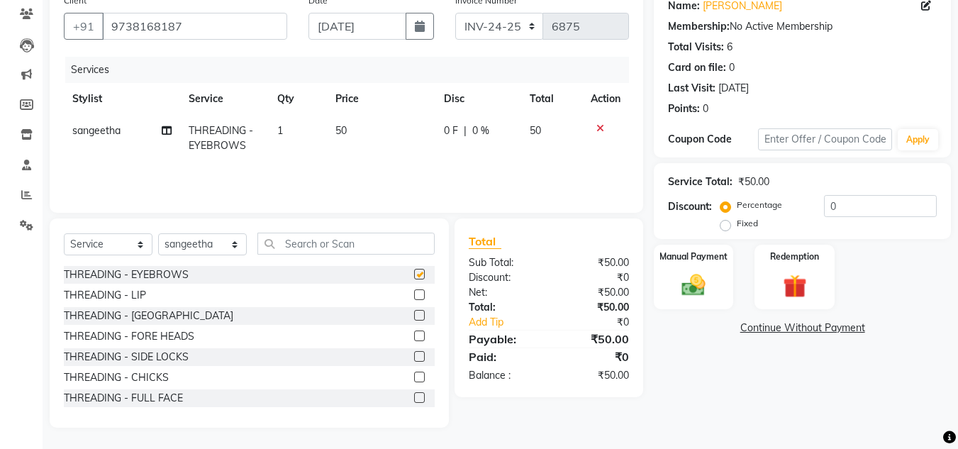
checkbox input "false"
click at [414, 292] on label at bounding box center [419, 294] width 11 height 11
click at [414, 292] on input "checkbox" at bounding box center [418, 295] width 9 height 9
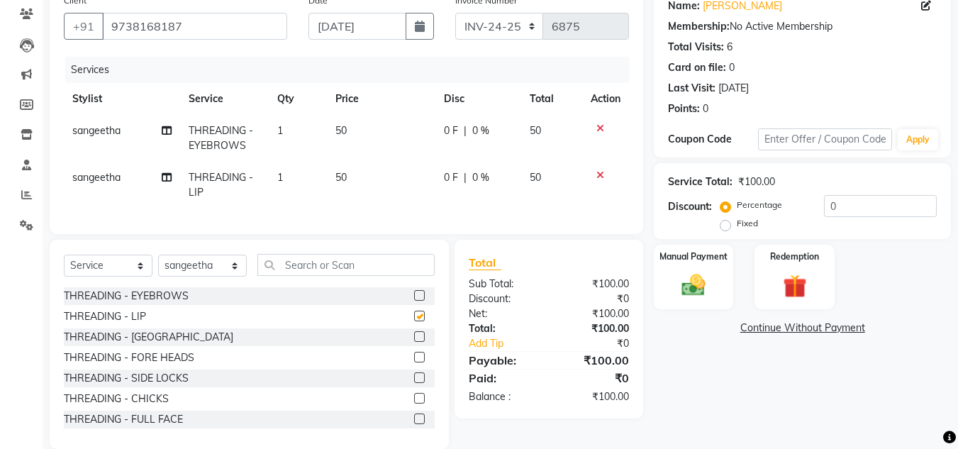
checkbox input "false"
click at [414, 362] on label at bounding box center [419, 357] width 11 height 11
click at [414, 362] on input "checkbox" at bounding box center [418, 357] width 9 height 9
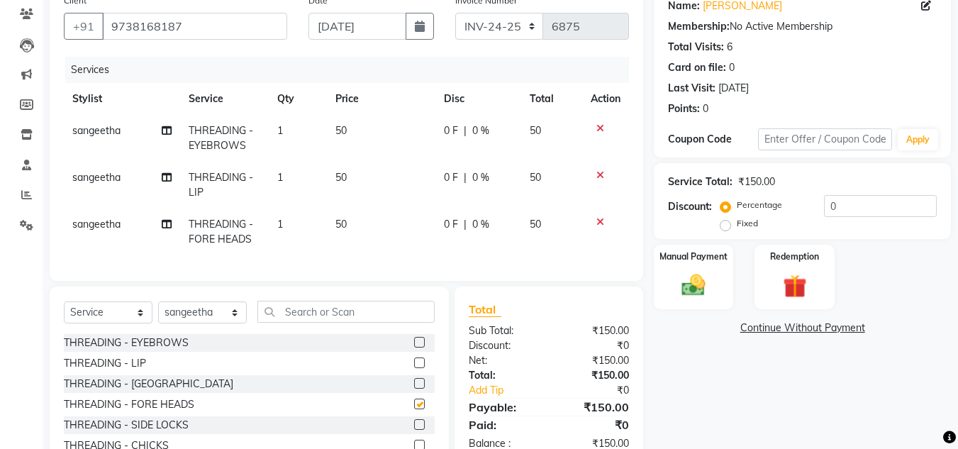
checkbox input "false"
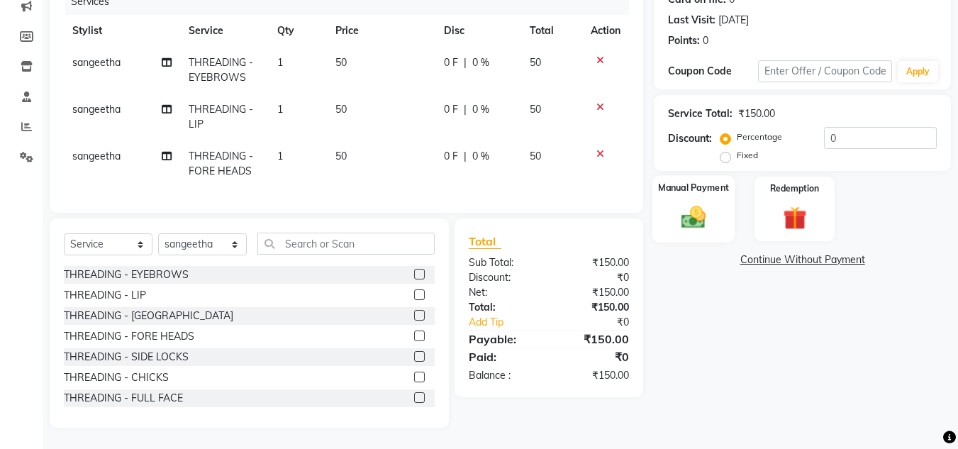
click at [695, 203] on img at bounding box center [693, 217] width 40 height 28
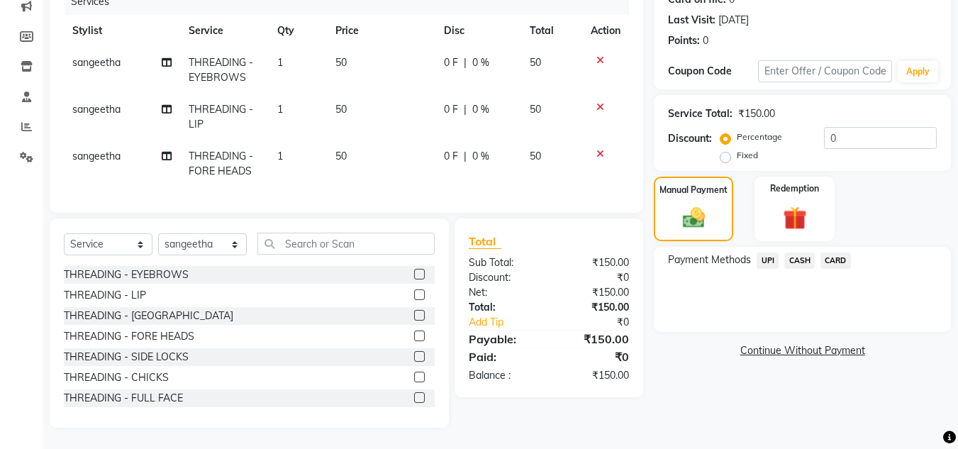
click at [807, 252] on span "CASH" at bounding box center [799, 260] width 30 height 16
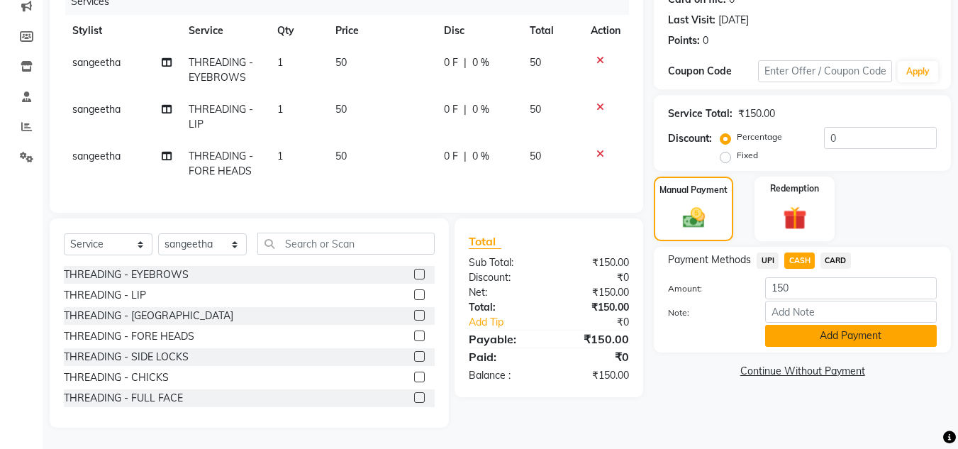
click at [833, 325] on button "Add Payment" at bounding box center [851, 336] width 172 height 22
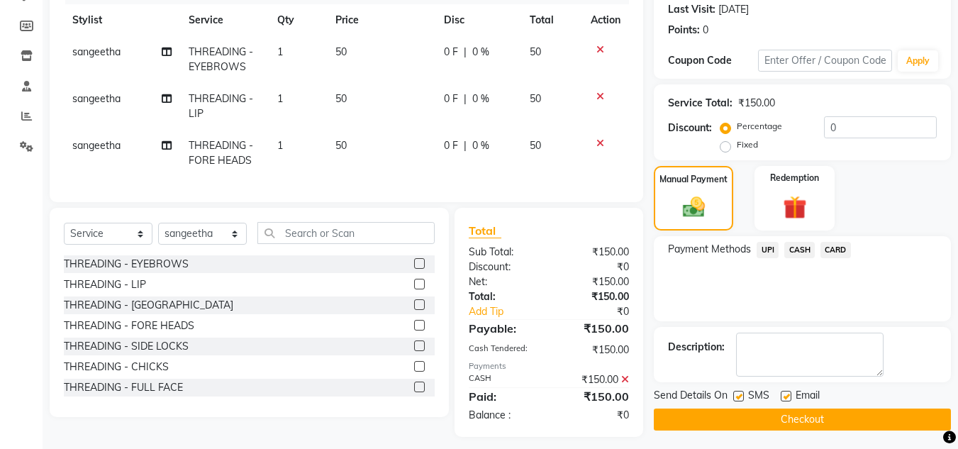
click at [832, 427] on button "Checkout" at bounding box center [801, 419] width 297 height 22
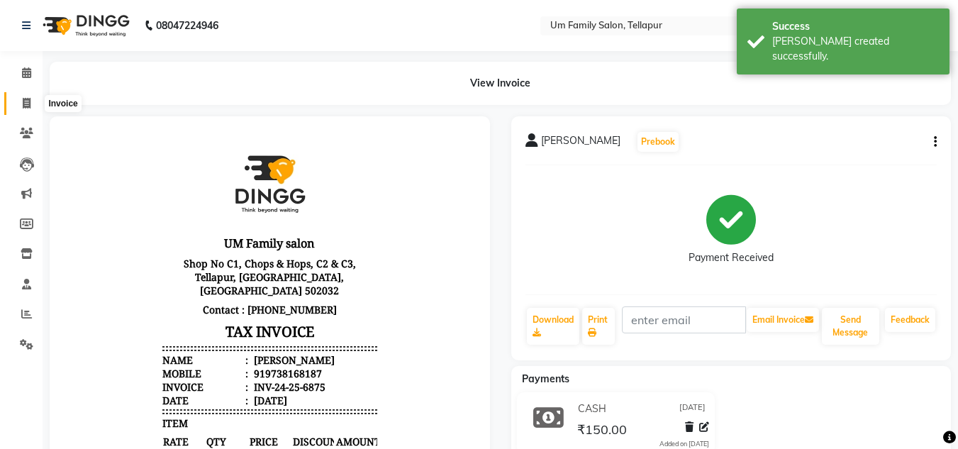
click at [28, 103] on icon at bounding box center [27, 103] width 8 height 11
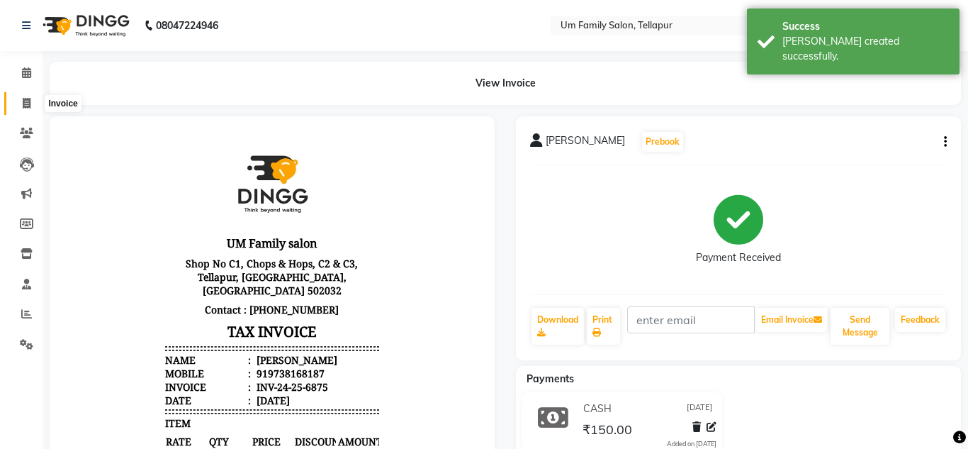
select select "service"
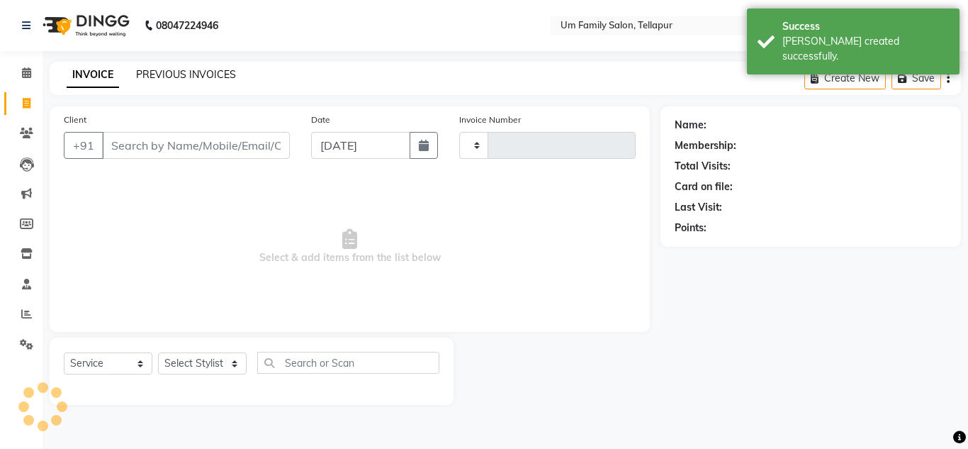
type input "6876"
select select "5102"
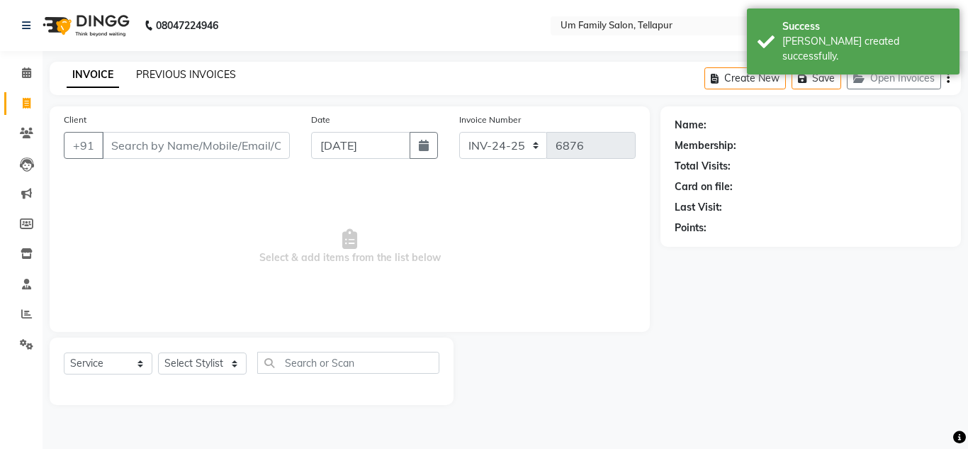
click at [222, 75] on link "PREVIOUS INVOICES" at bounding box center [186, 74] width 100 height 13
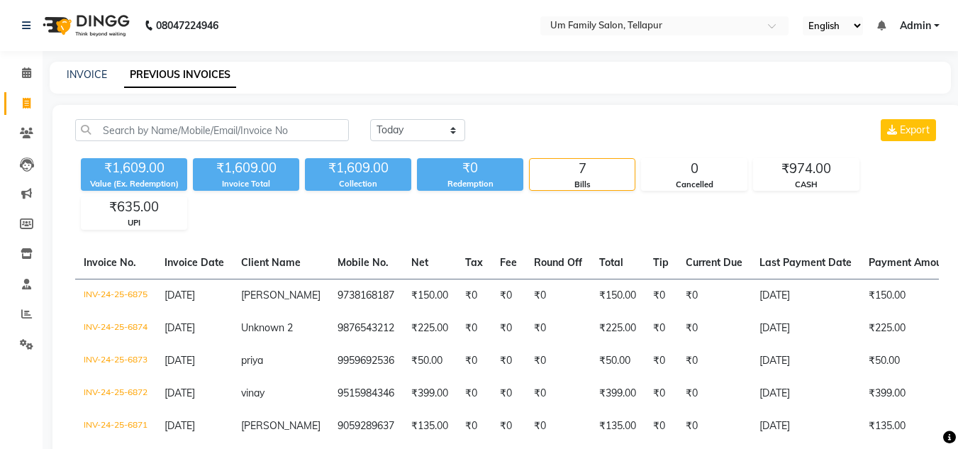
drag, startPoint x: 222, startPoint y: 75, endPoint x: 793, endPoint y: 97, distance: 571.7
click at [793, 97] on main "INVOICE PREVIOUS INVOICES [DATE] [DATE] Custom Range Export ₹1,609.00 Value (Ex…" at bounding box center [500, 323] width 915 height 523
click at [800, 186] on div "CASH" at bounding box center [805, 185] width 105 height 12
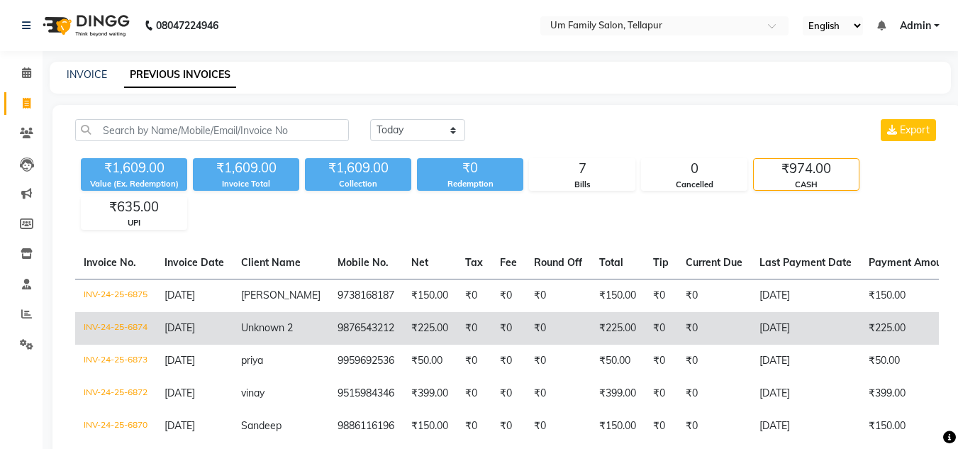
click at [605, 341] on td "₹225.00" at bounding box center [617, 328] width 54 height 33
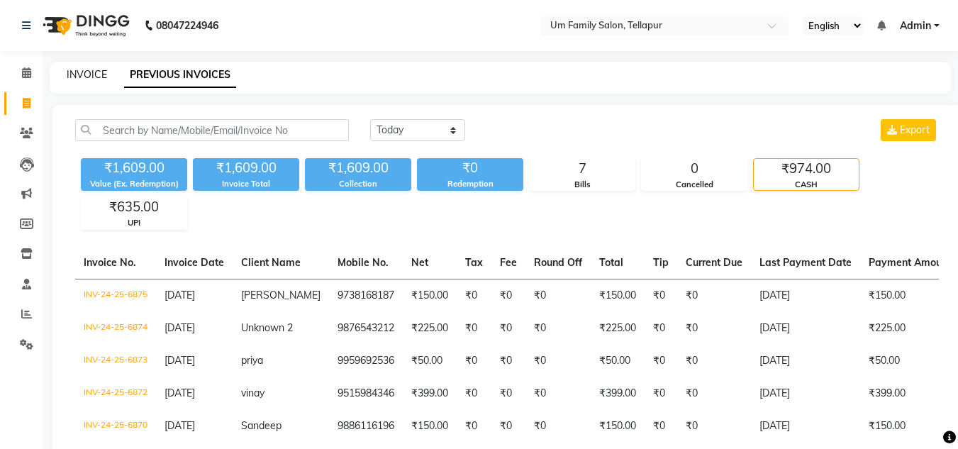
click at [89, 69] on link "INVOICE" at bounding box center [87, 74] width 40 height 13
select select "service"
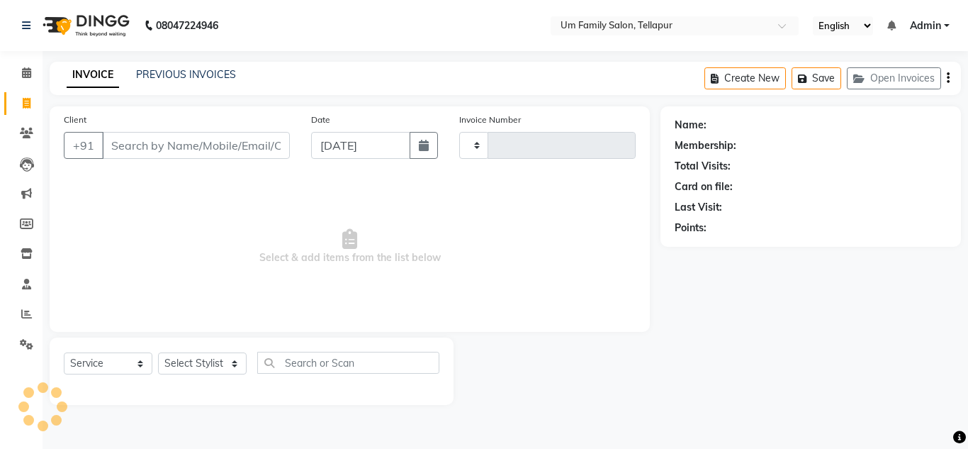
type input "6877"
select select "5102"
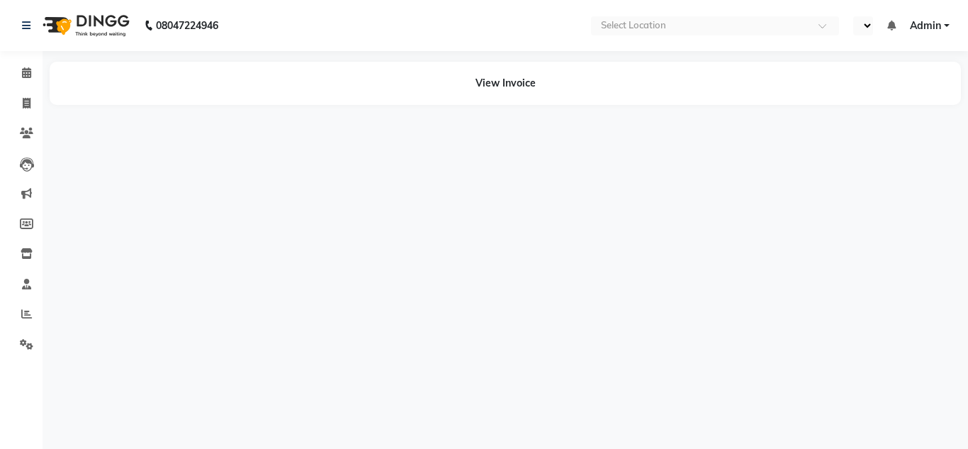
select select "en"
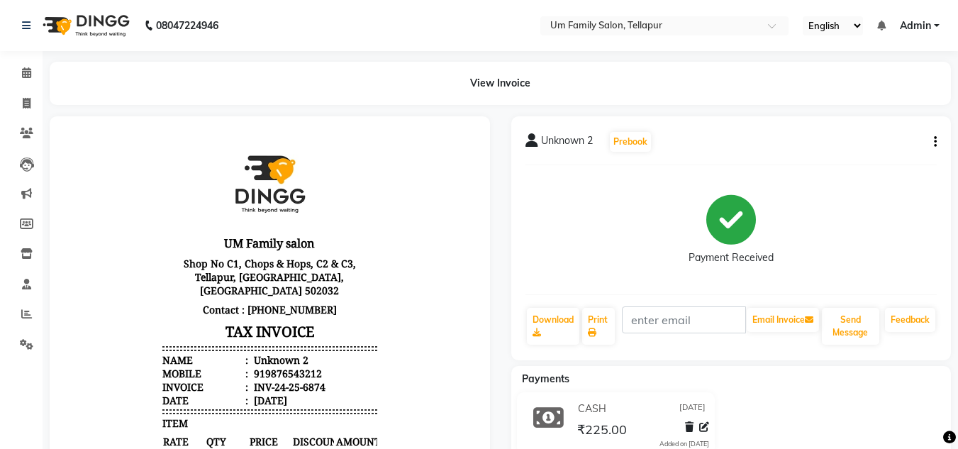
click at [936, 142] on icon "button" at bounding box center [934, 142] width 3 height 1
click at [861, 110] on div "Cancel Invoice" at bounding box center [864, 107] width 97 height 18
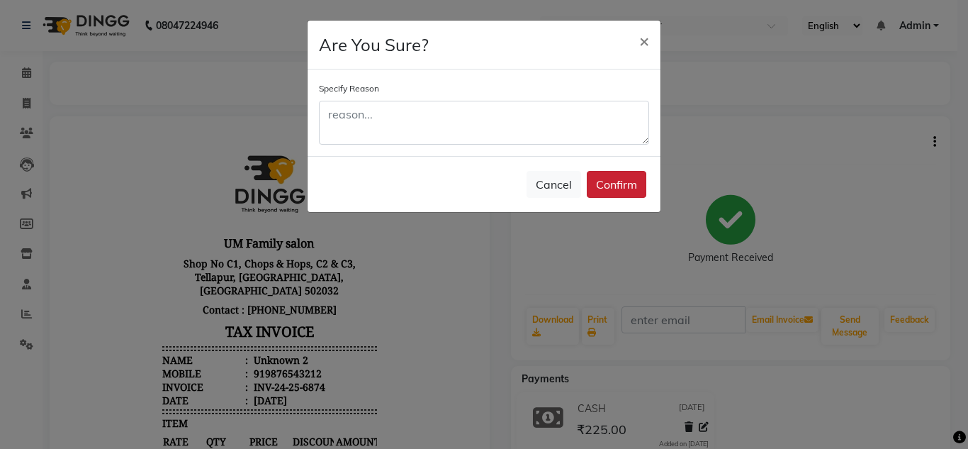
click at [621, 180] on button "Confirm" at bounding box center [617, 184] width 60 height 27
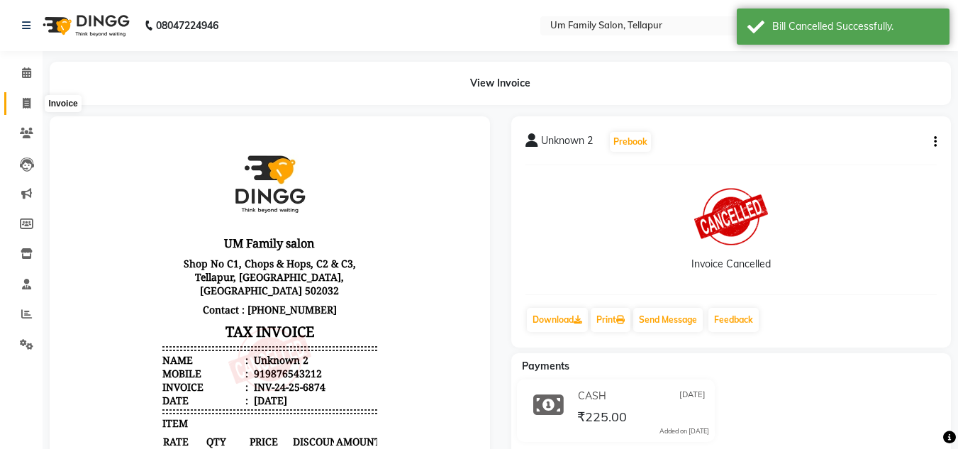
click at [26, 104] on icon at bounding box center [27, 103] width 8 height 11
select select "service"
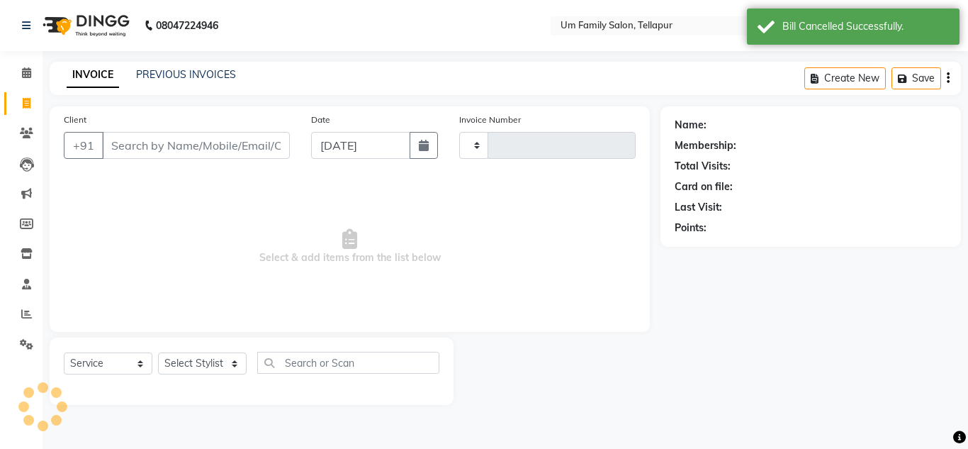
type input "6876"
select select "5102"
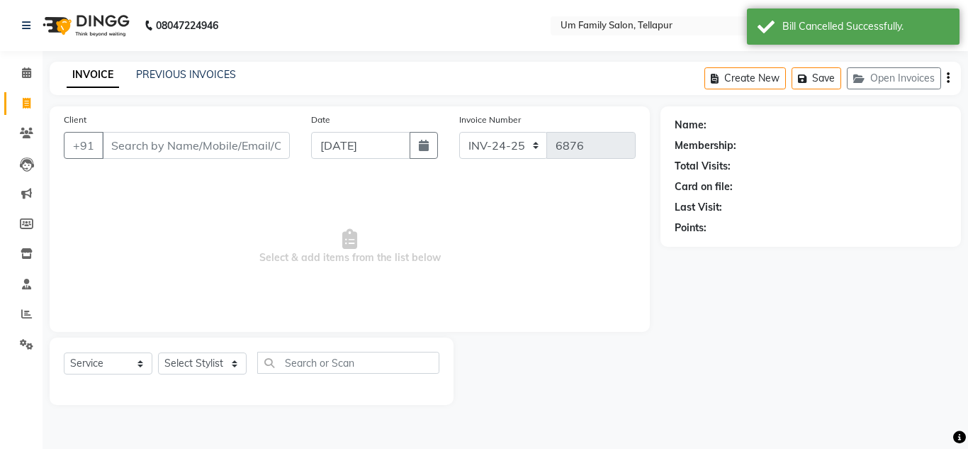
click at [144, 148] on input "Client" at bounding box center [196, 145] width 188 height 27
type input "u"
click at [189, 79] on link "PREVIOUS INVOICES" at bounding box center [186, 74] width 100 height 13
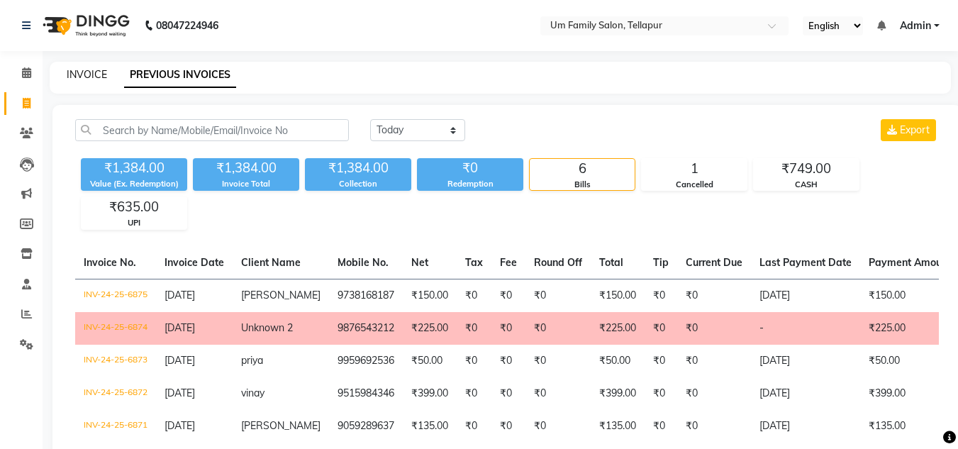
click at [84, 69] on link "INVOICE" at bounding box center [87, 74] width 40 height 13
select select "service"
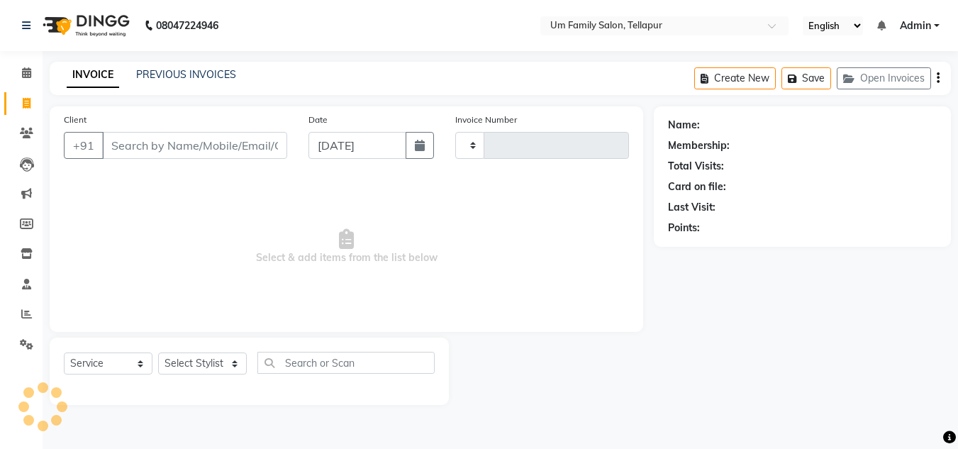
type input "6876"
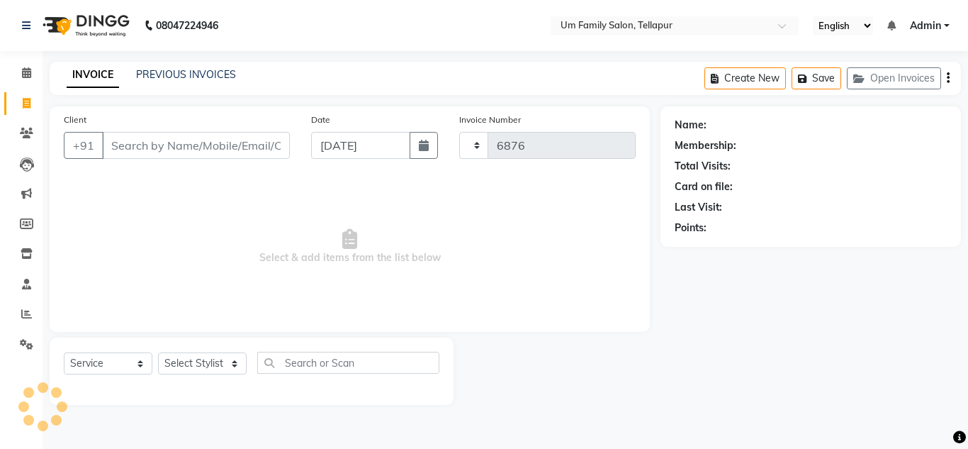
select select "5102"
click at [181, 186] on span "Select & add items from the list below" at bounding box center [350, 247] width 572 height 142
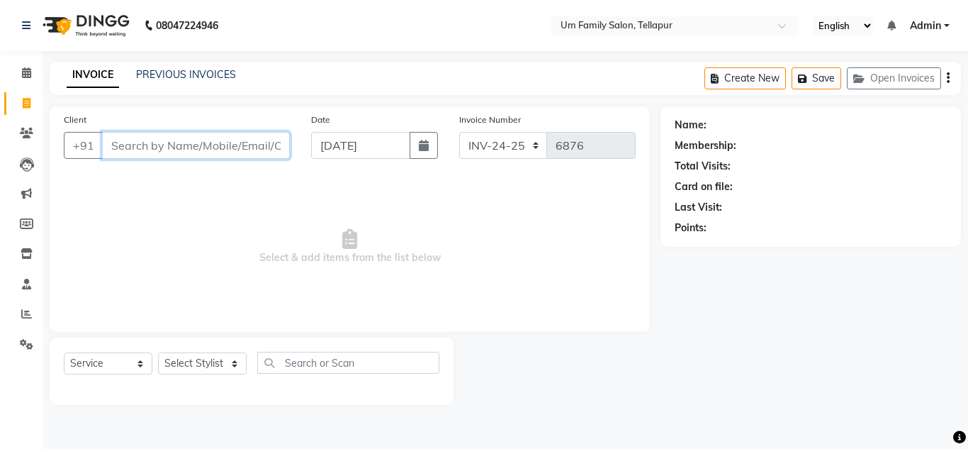
click at [170, 150] on input "Client" at bounding box center [196, 145] width 188 height 27
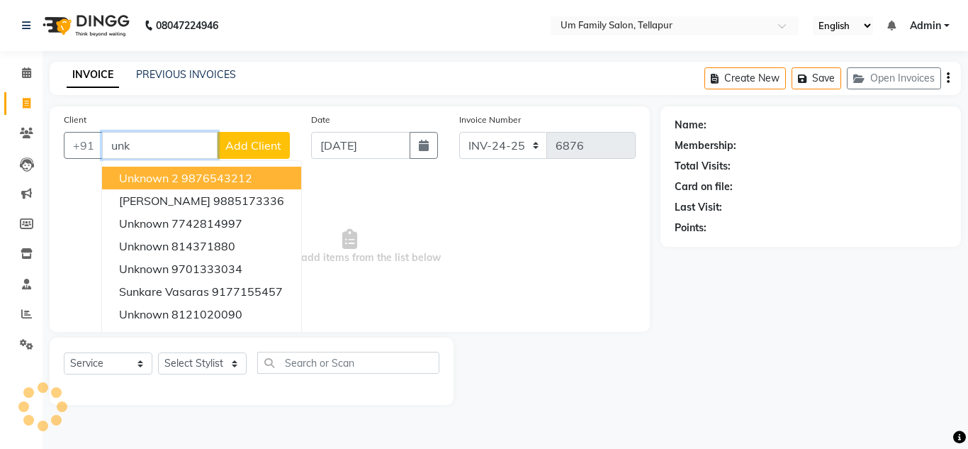
click at [243, 181] on ngb-highlight "9876543212" at bounding box center [216, 178] width 71 height 14
type input "9876543212"
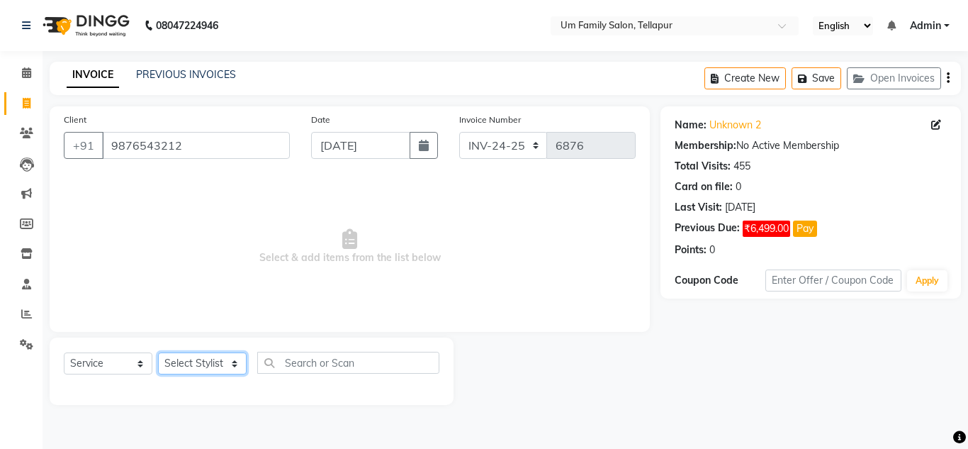
click at [236, 369] on select "Select Stylist Akash K. SAI pandu [PERSON_NAME]" at bounding box center [202, 363] width 89 height 22
select select "53917"
click at [158, 352] on select "Select Stylist Akash K. SAI pandu [PERSON_NAME]" at bounding box center [202, 363] width 89 height 22
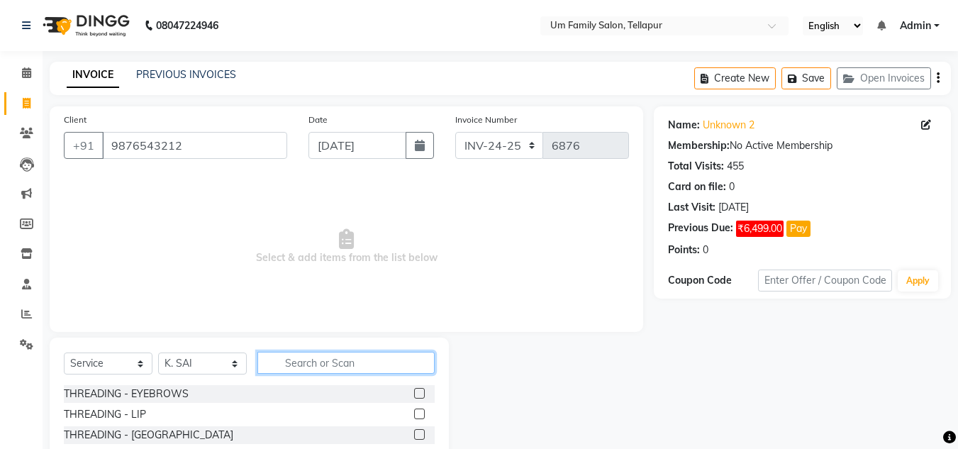
click at [342, 365] on input "text" at bounding box center [345, 363] width 177 height 22
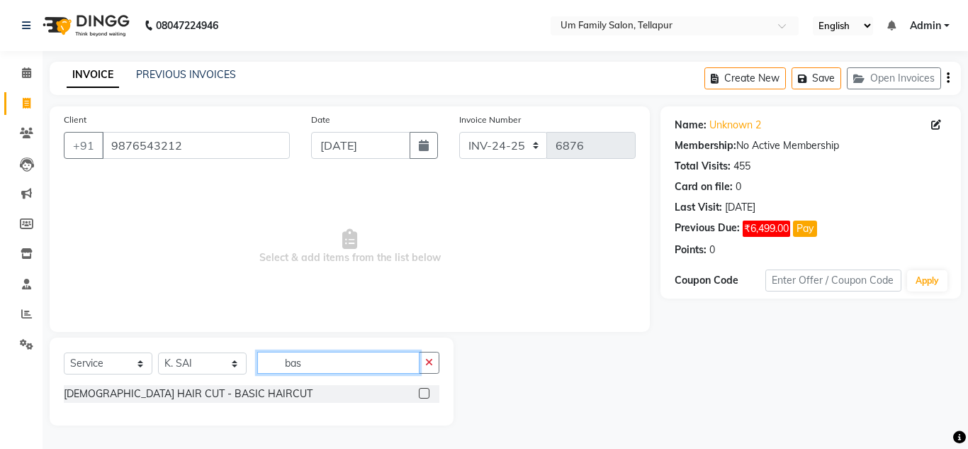
type input "bas"
click at [425, 393] on label at bounding box center [424, 393] width 11 height 11
click at [425, 393] on input "checkbox" at bounding box center [423, 393] width 9 height 9
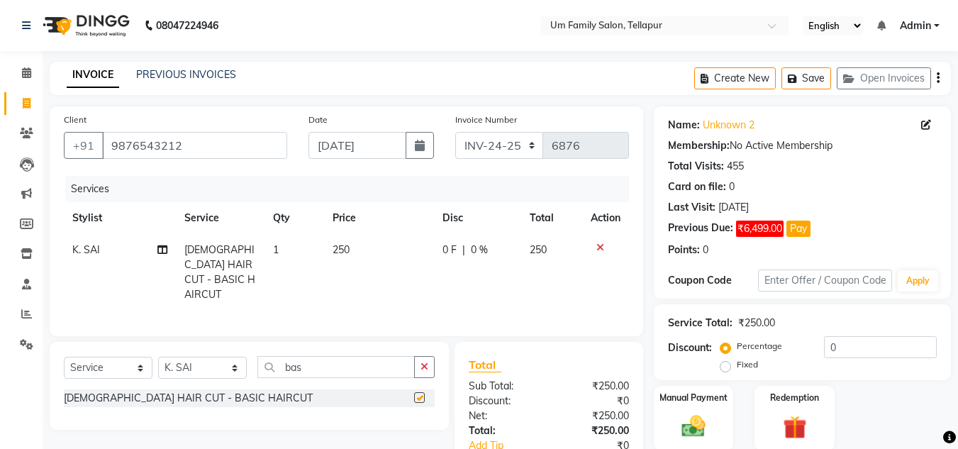
checkbox input "false"
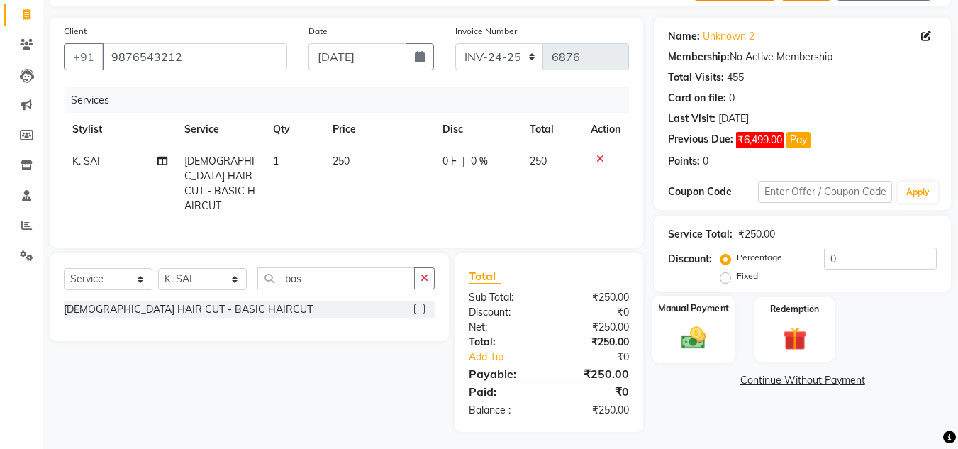
click at [689, 338] on img at bounding box center [693, 337] width 40 height 28
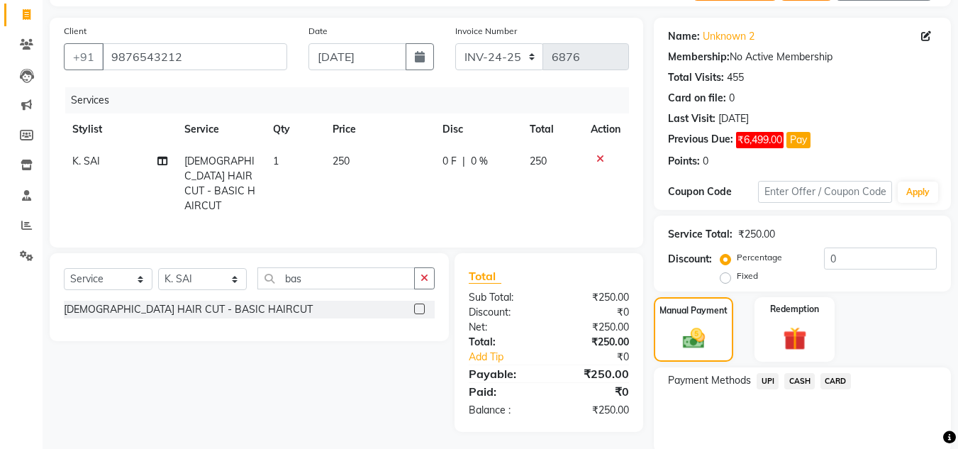
click at [798, 381] on span "CASH" at bounding box center [799, 381] width 30 height 16
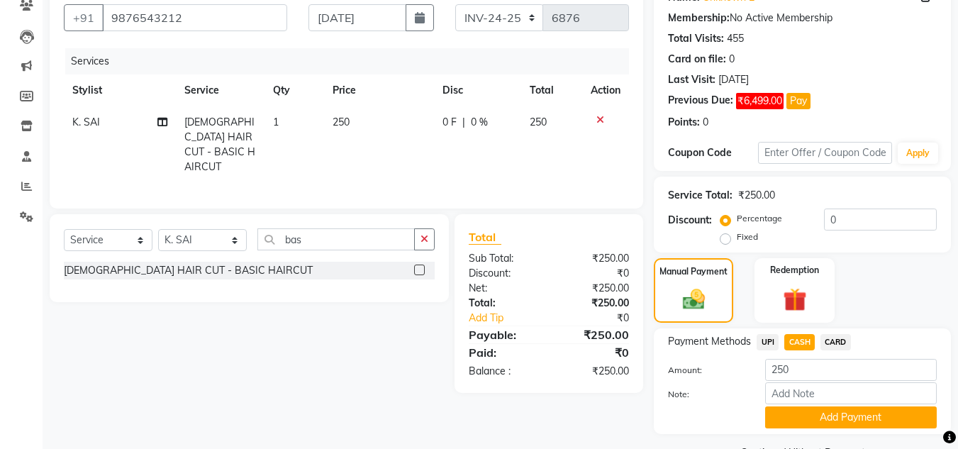
scroll to position [163, 0]
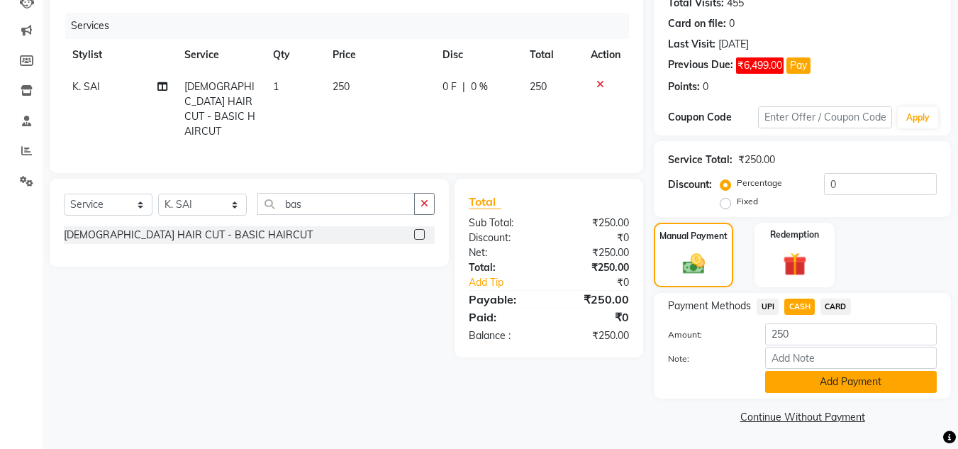
click at [896, 383] on button "Add Payment" at bounding box center [851, 382] width 172 height 22
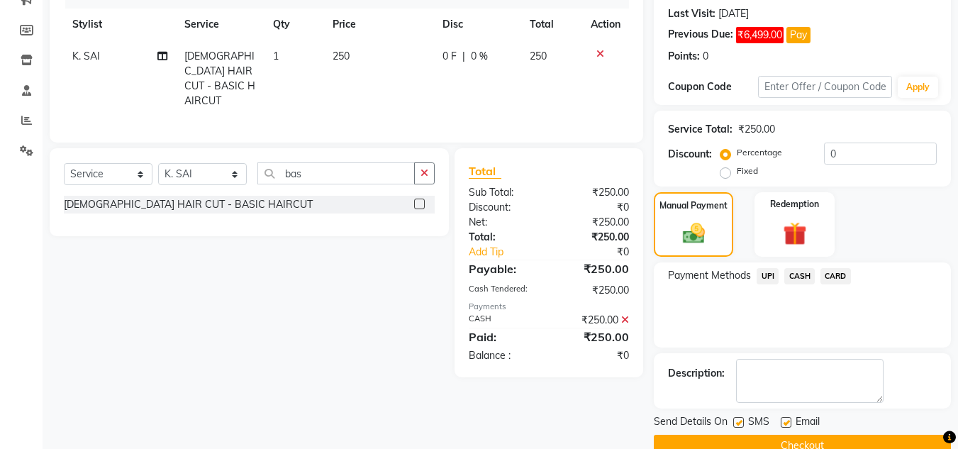
scroll to position [223, 0]
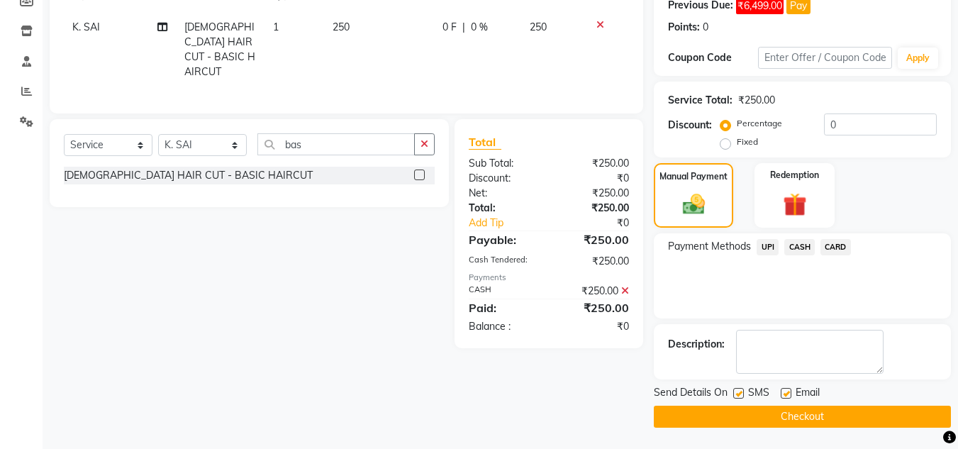
click at [837, 411] on button "Checkout" at bounding box center [801, 416] width 297 height 22
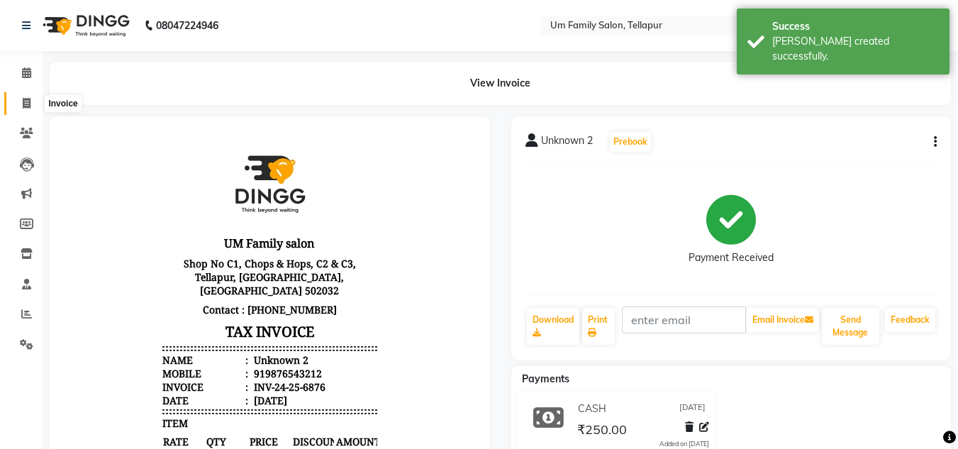
click at [34, 102] on span at bounding box center [26, 104] width 25 height 16
select select "service"
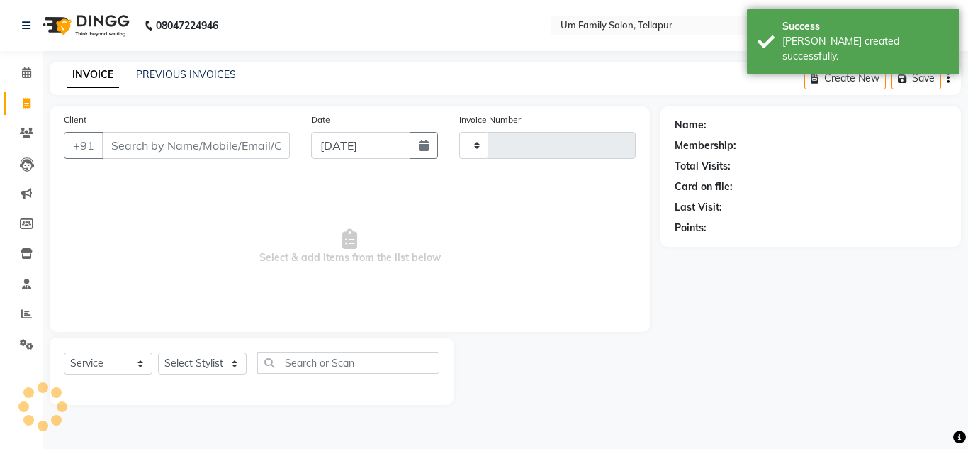
type input "6877"
select select "5102"
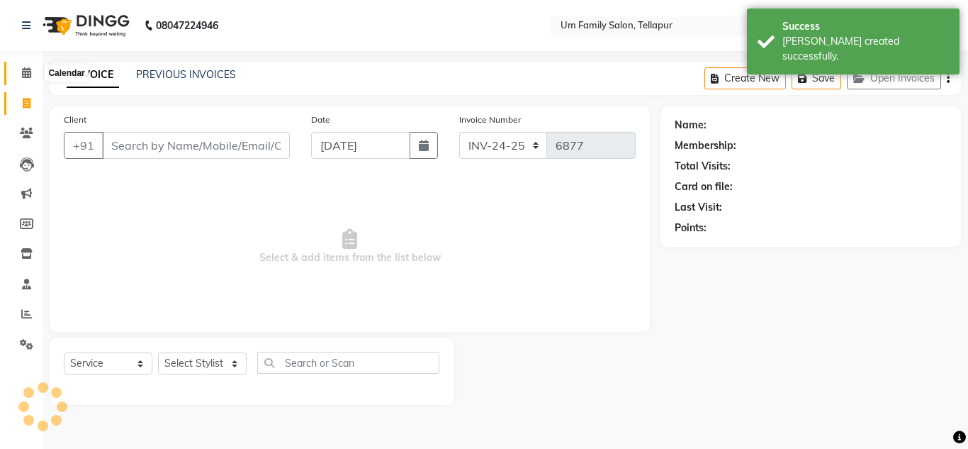
click at [28, 73] on icon at bounding box center [26, 72] width 9 height 11
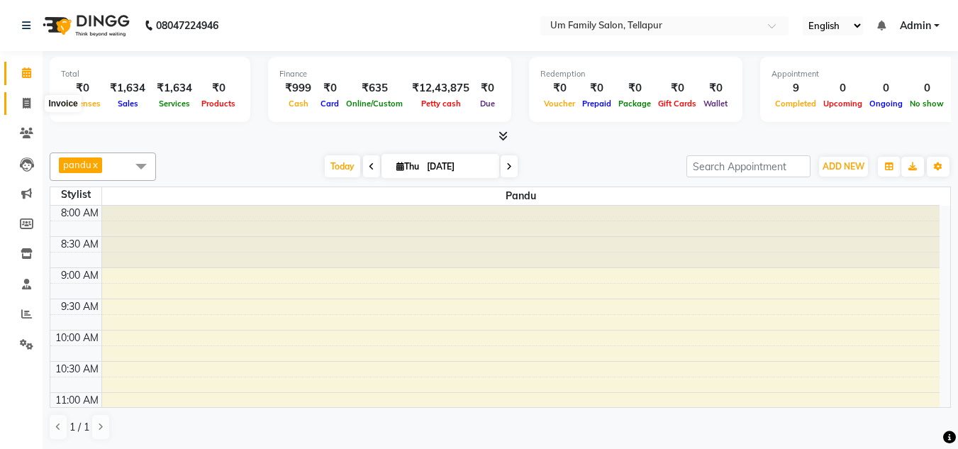
click at [23, 99] on icon at bounding box center [27, 103] width 8 height 11
select select "service"
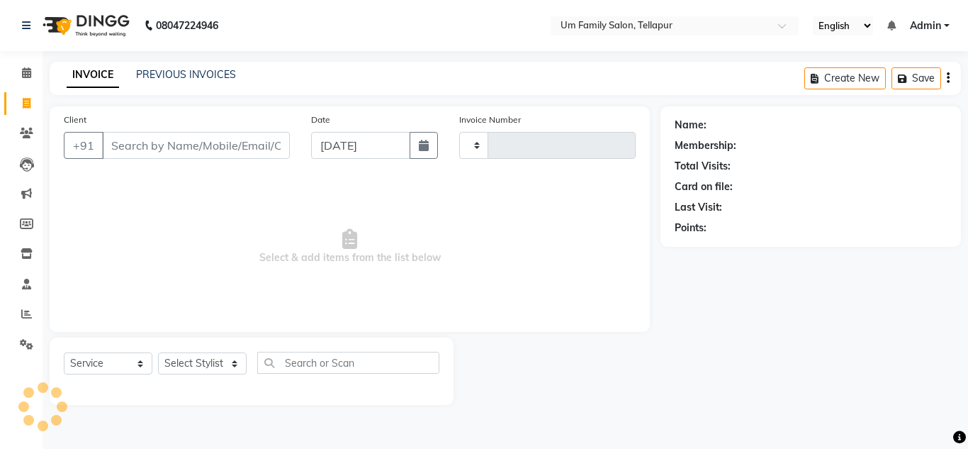
type input "6877"
select select "5102"
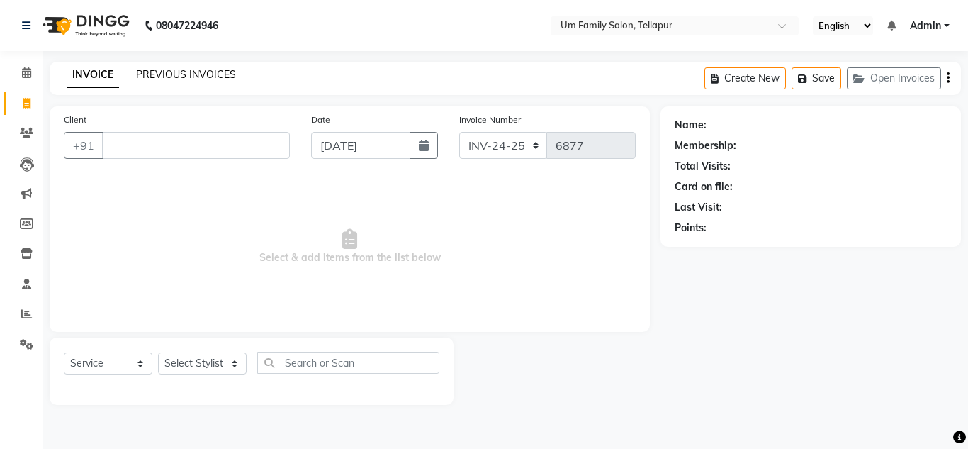
click at [201, 76] on link "PREVIOUS INVOICES" at bounding box center [186, 74] width 100 height 13
